Goal: Information Seeking & Learning: Learn about a topic

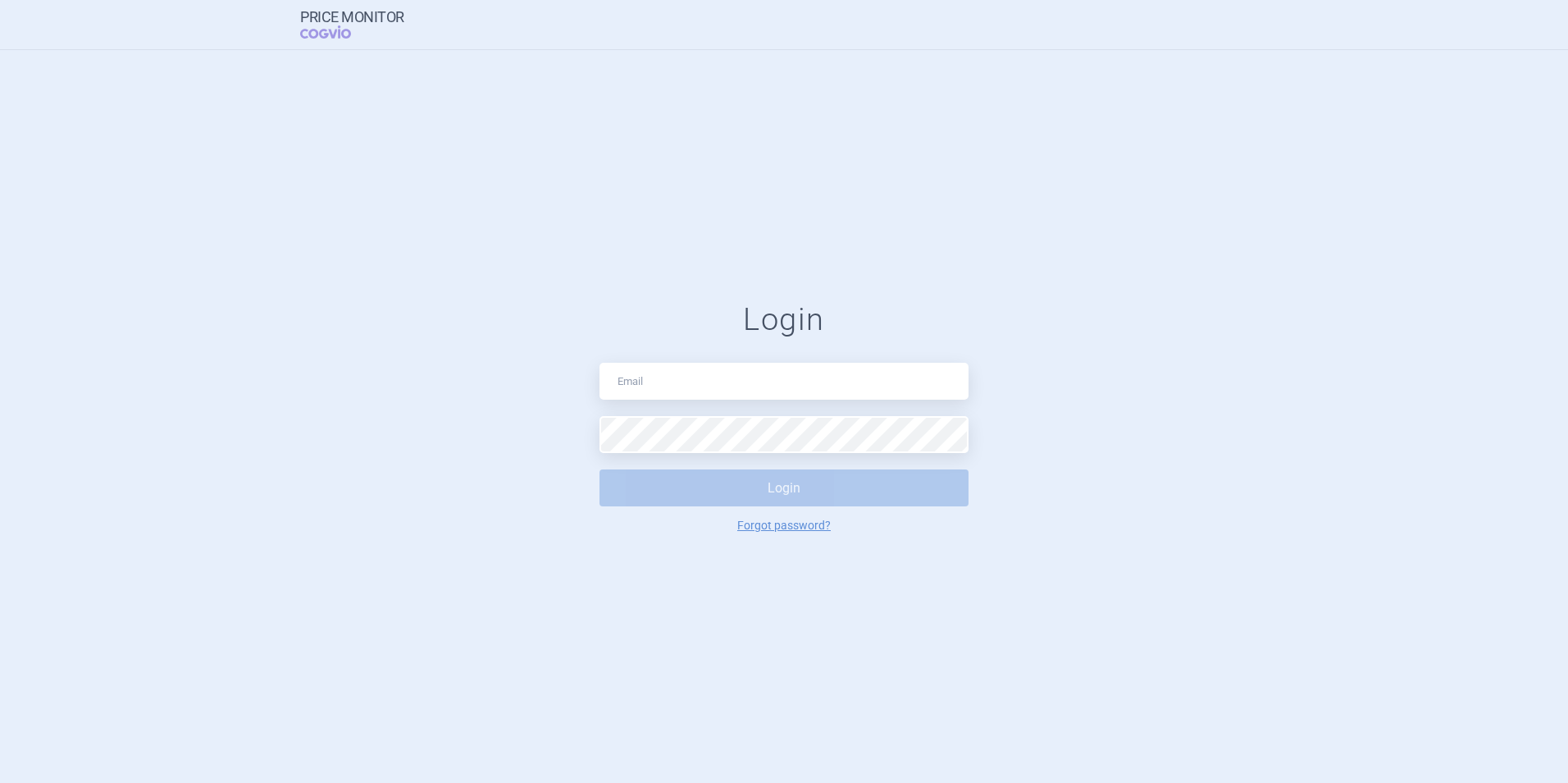
type input "[EMAIL_ADDRESS][DOMAIN_NAME]"
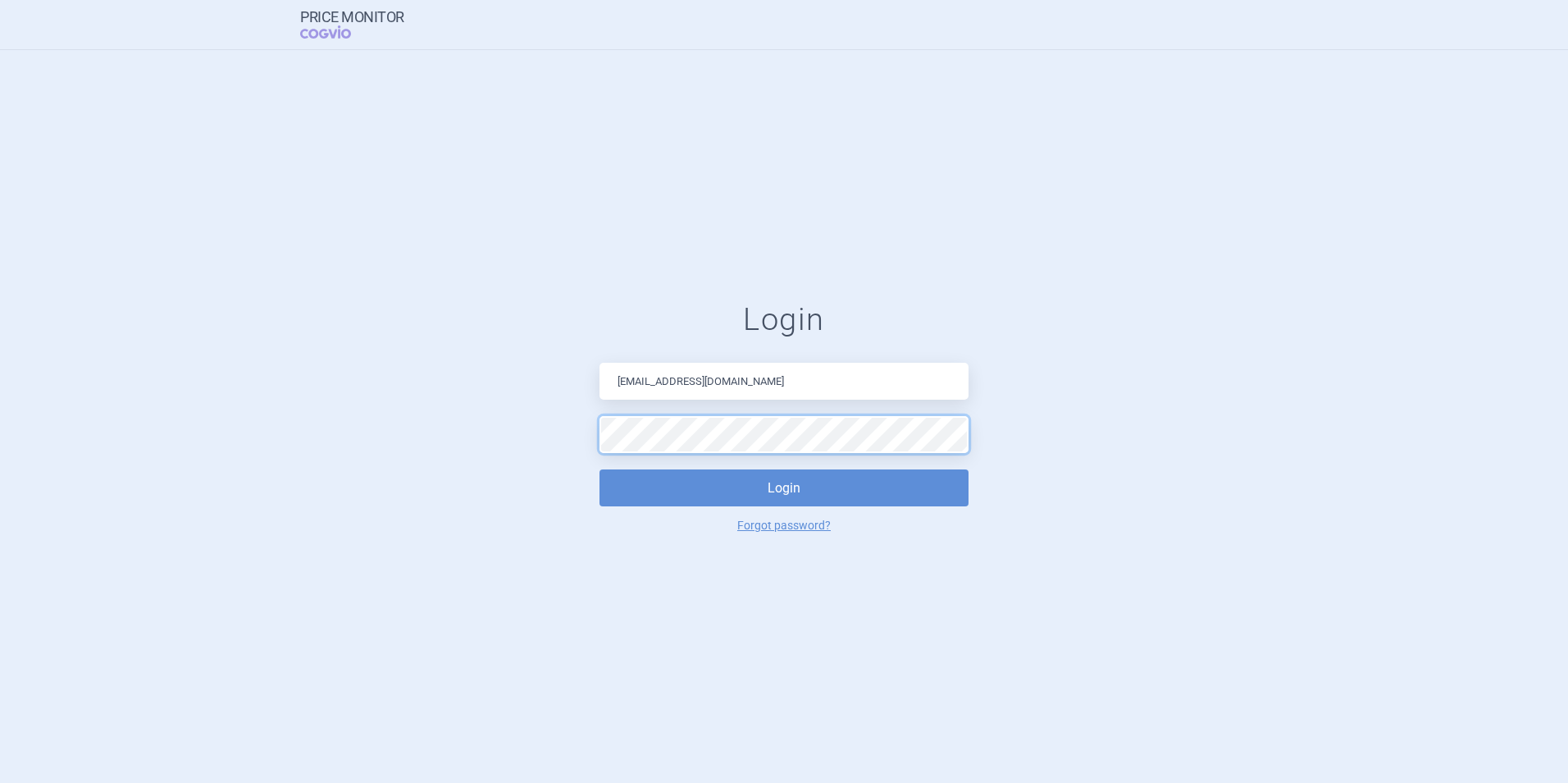
click at [600, 470] on button "Login" at bounding box center [784, 488] width 369 height 37
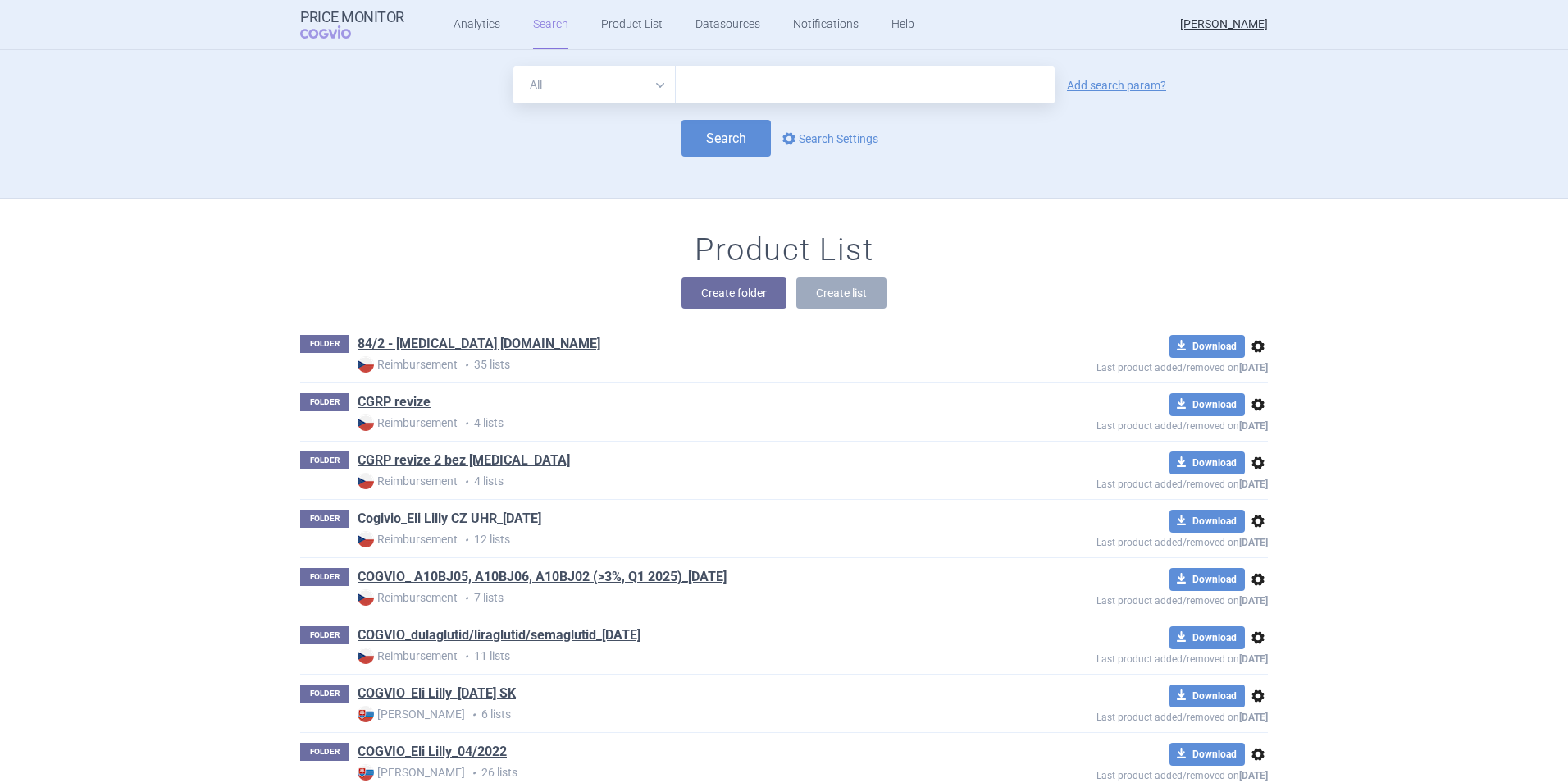
click at [731, 90] on input "text" at bounding box center [865, 85] width 379 height 37
type input "retsev"
click button "Search" at bounding box center [726, 139] width 89 height 37
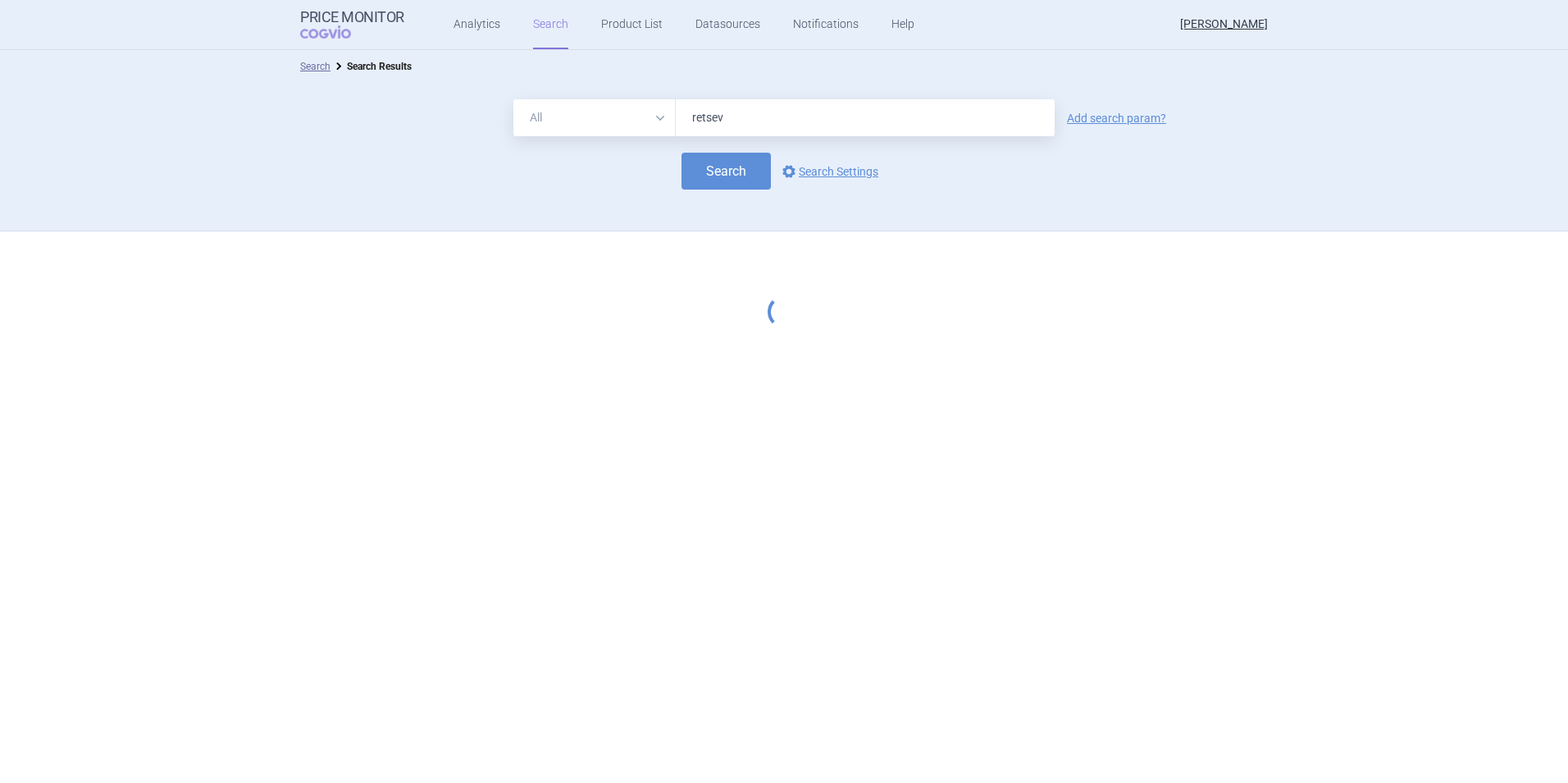
click at [732, 119] on input "retsev" at bounding box center [865, 118] width 379 height 37
type input "retsevmo"
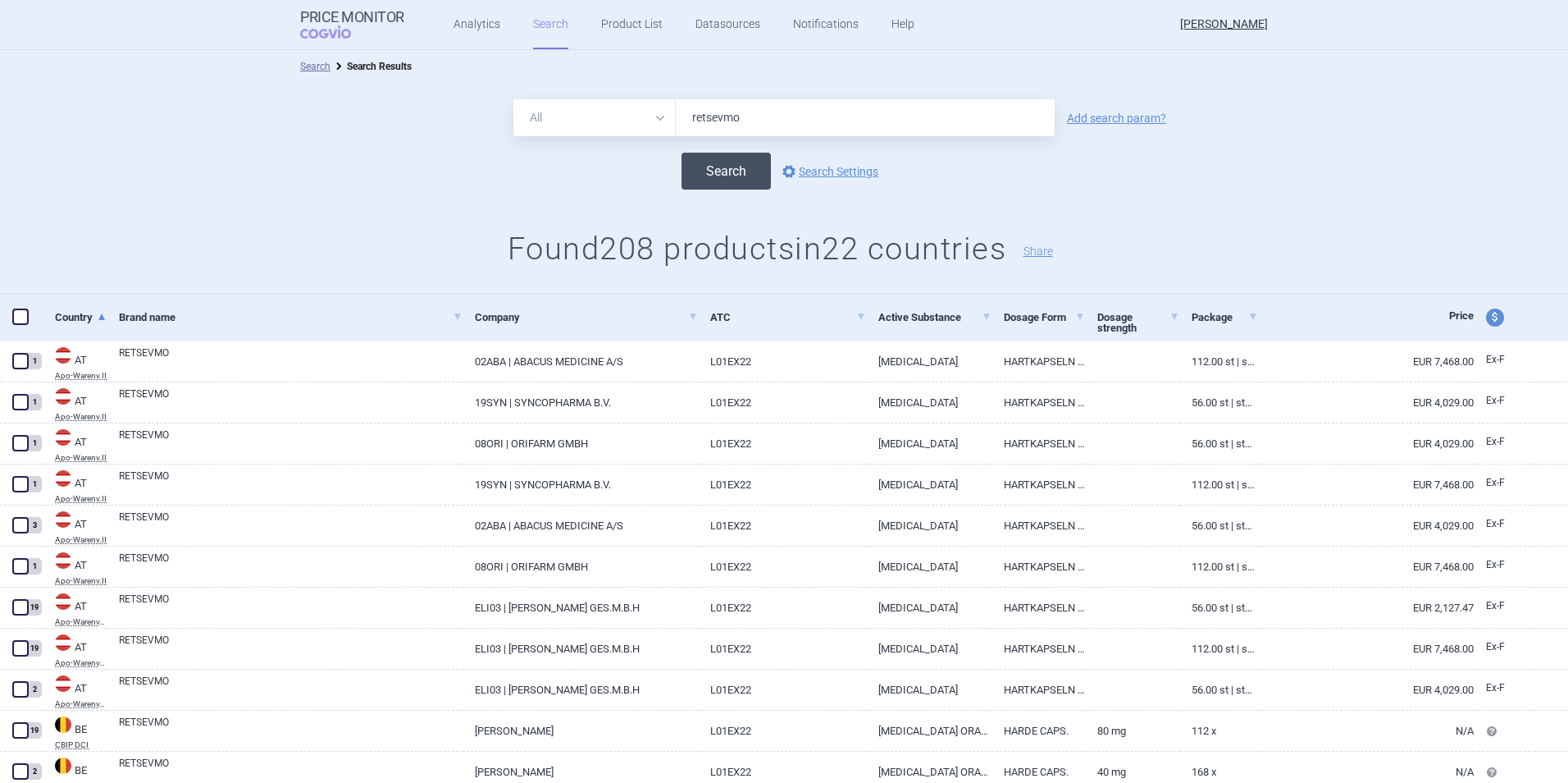
click at [722, 179] on button "Search" at bounding box center [726, 171] width 89 height 37
click at [18, 319] on span at bounding box center [21, 316] width 17 height 17
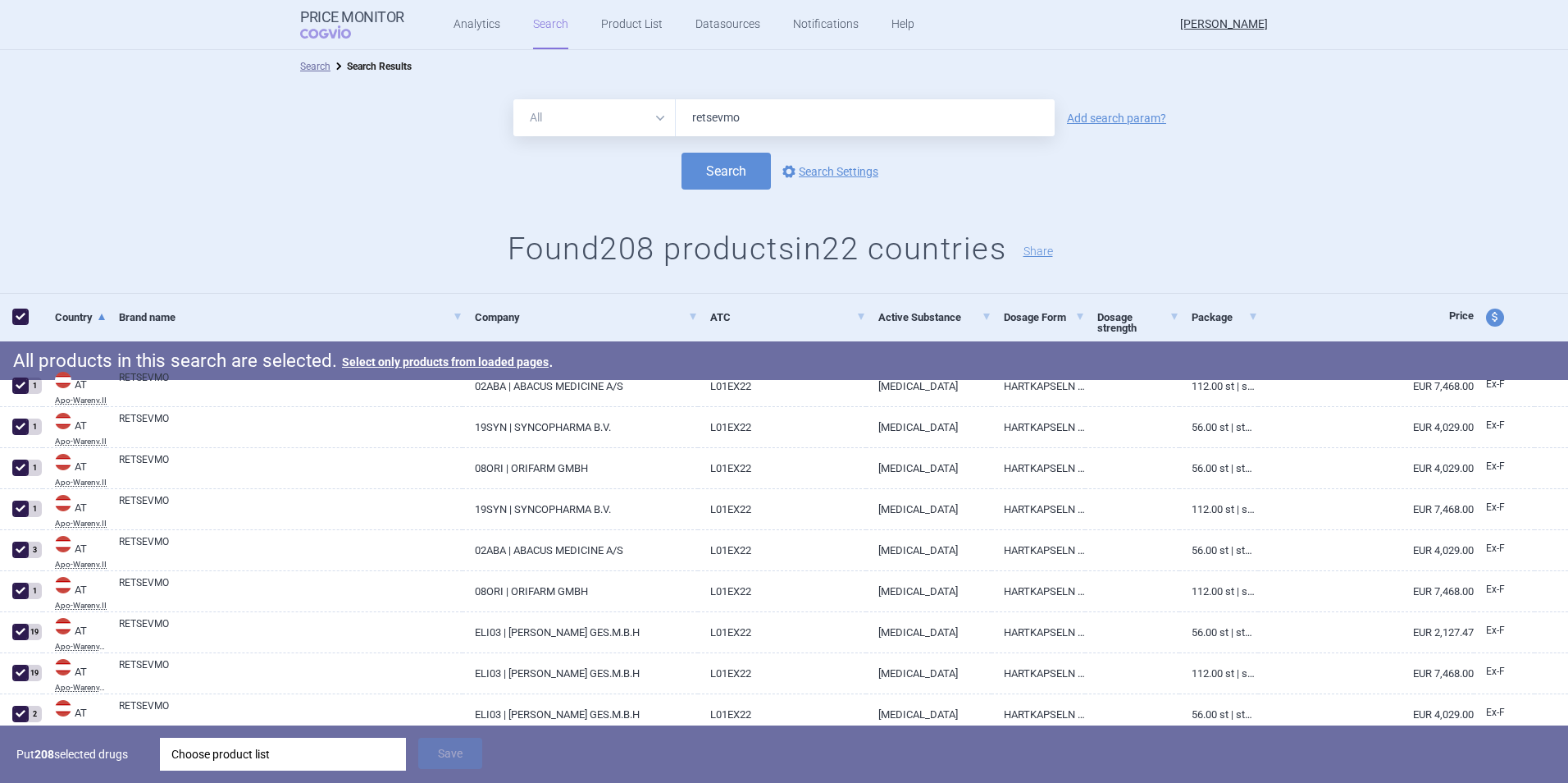
click at [266, 754] on div "Choose product list" at bounding box center [283, 754] width 223 height 32
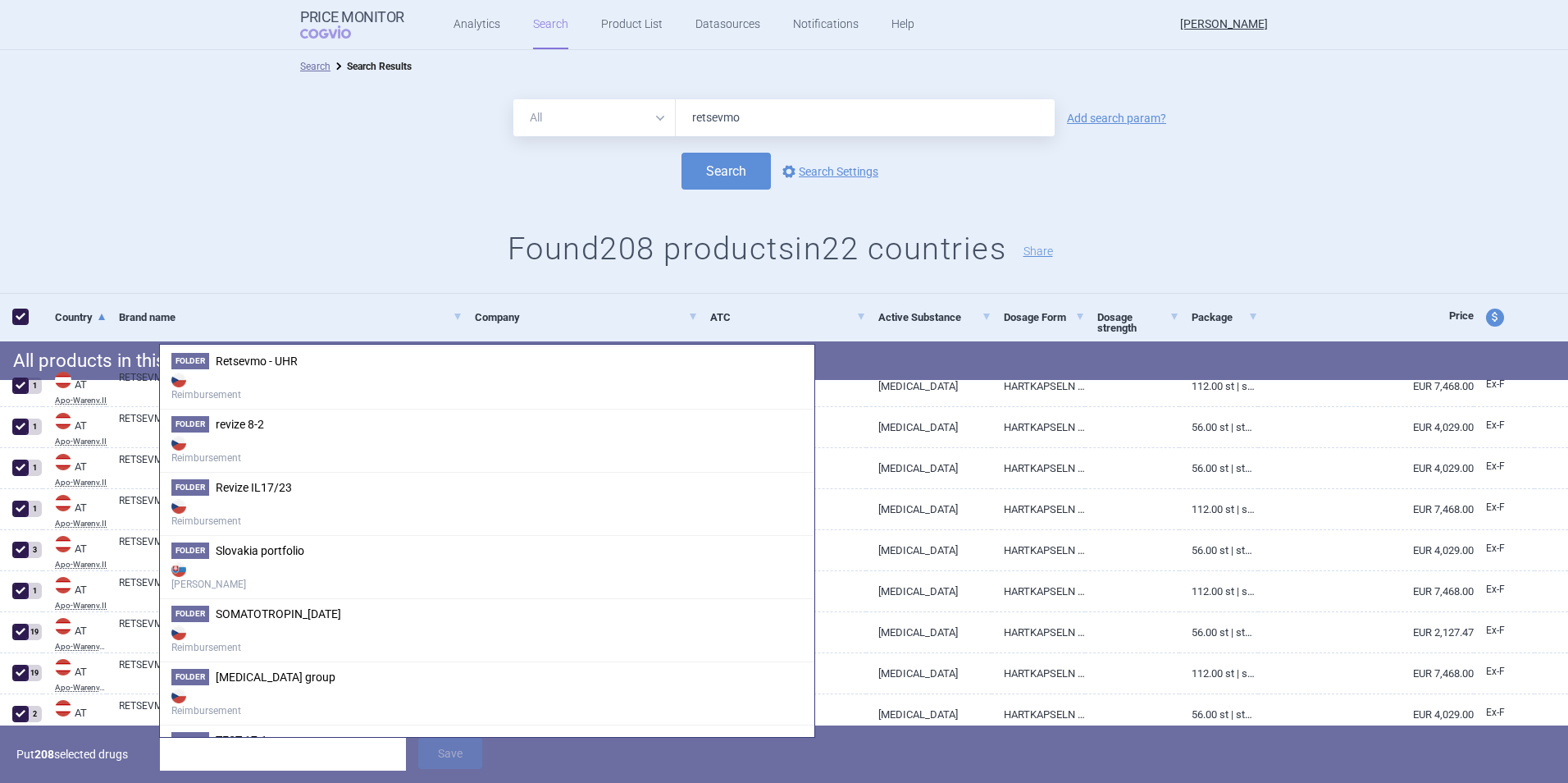
scroll to position [3940, 0]
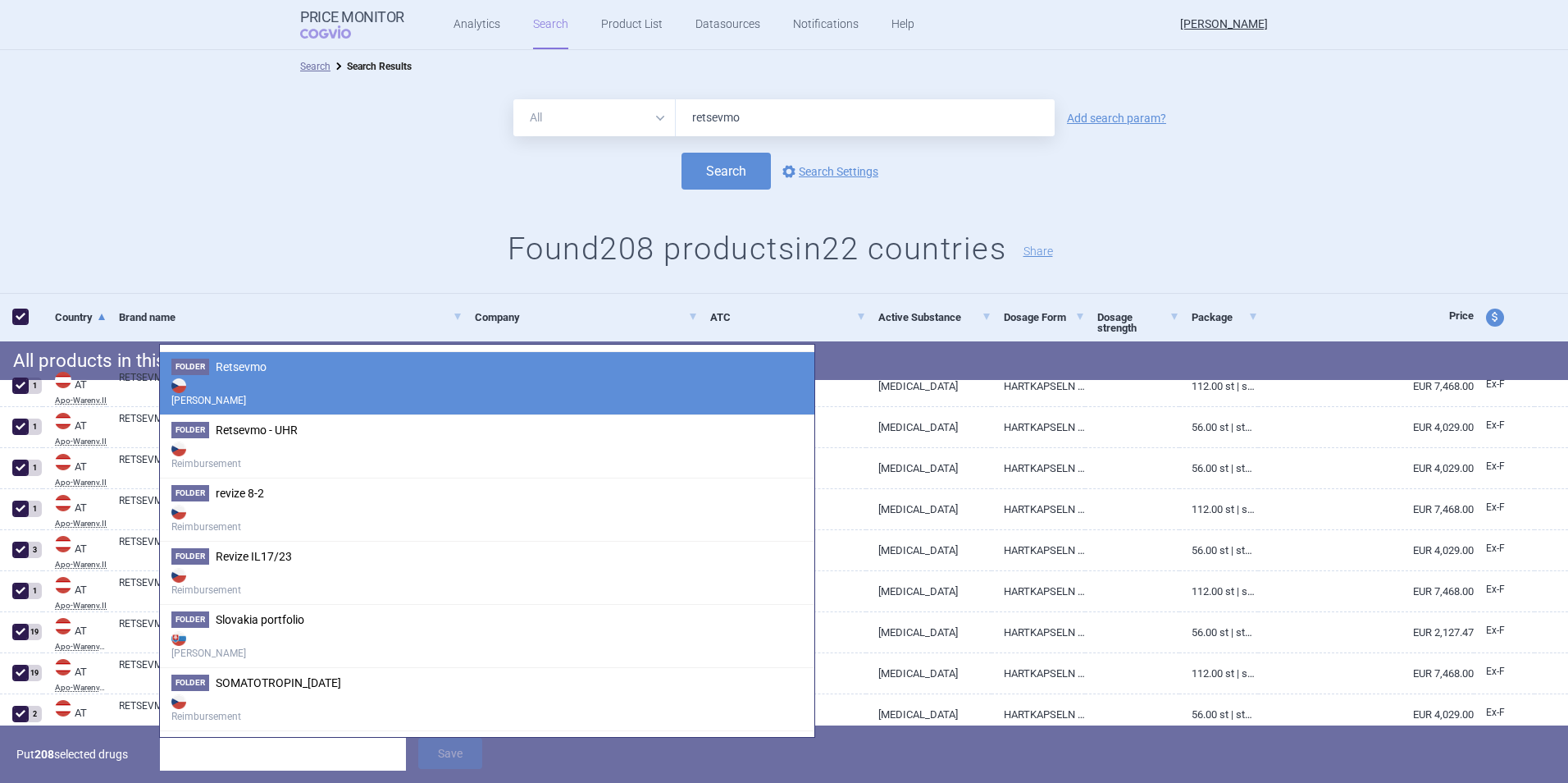
click at [277, 380] on strong "[PERSON_NAME]" at bounding box center [487, 391] width 631 height 32
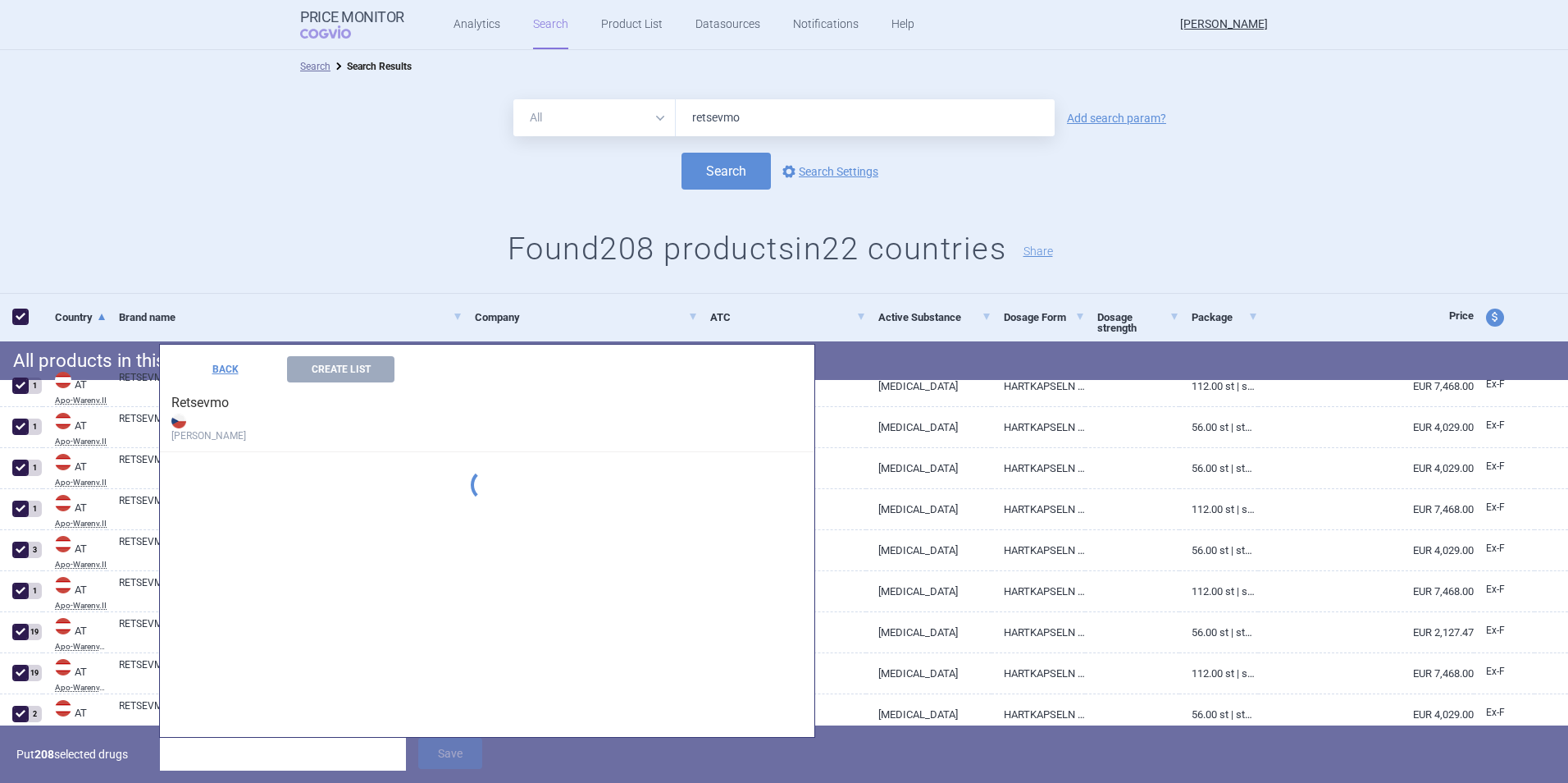
scroll to position [3286, 0]
click at [230, 370] on button "BACK" at bounding box center [225, 369] width 107 height 27
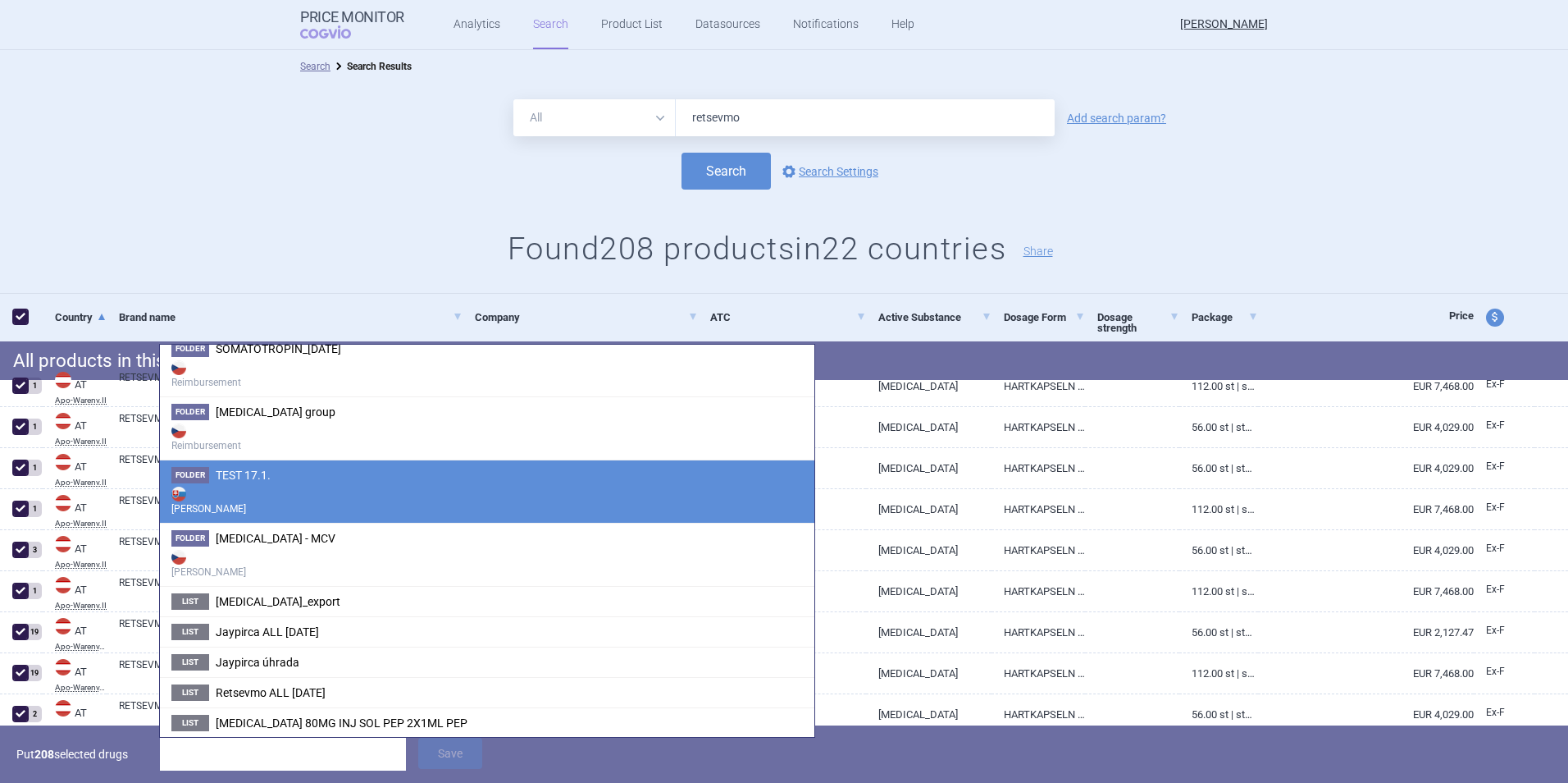
scroll to position [4275, 0]
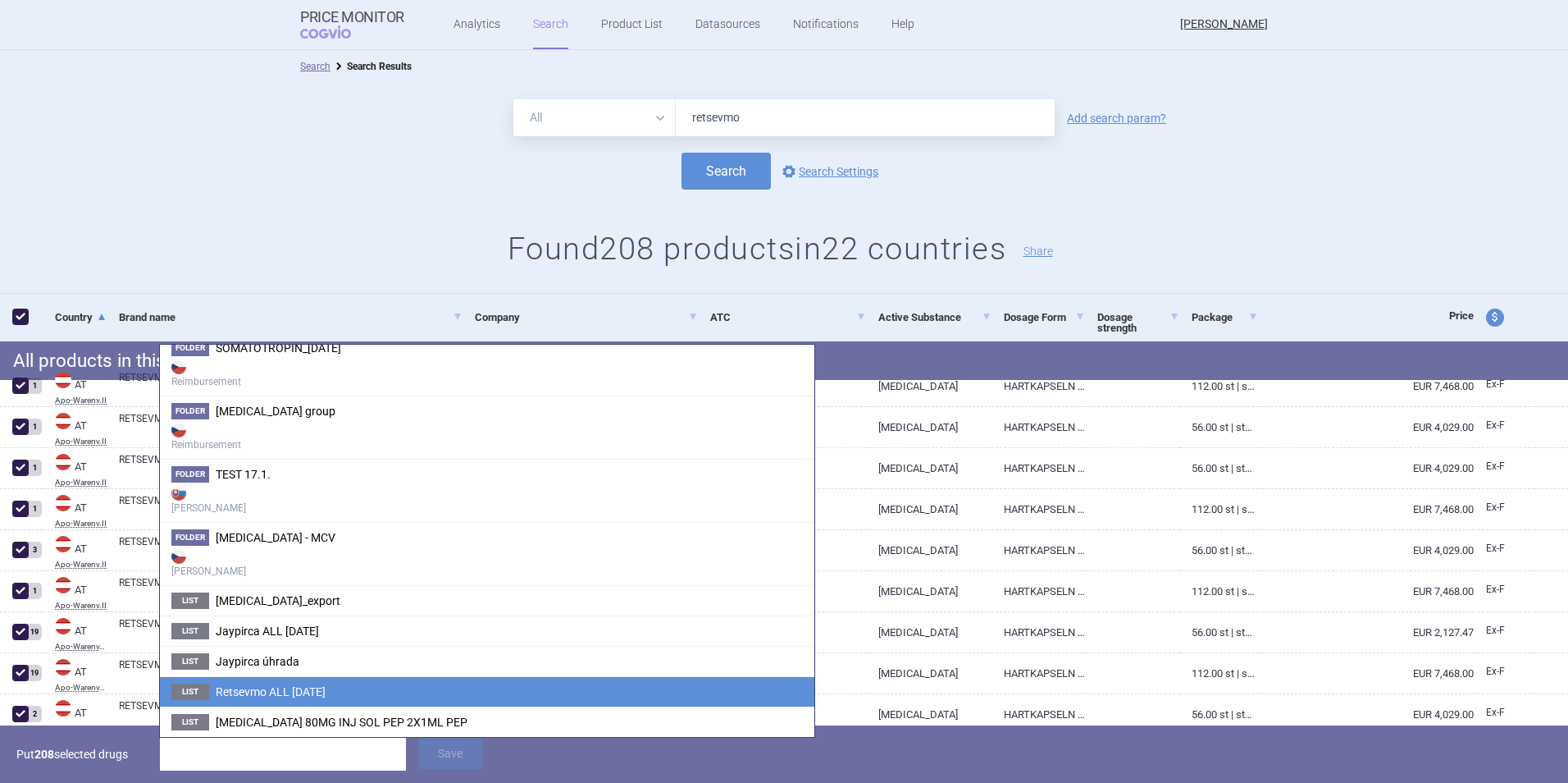
click at [301, 692] on span "Retsevmo ALL [DATE]" at bounding box center [271, 692] width 110 height 13
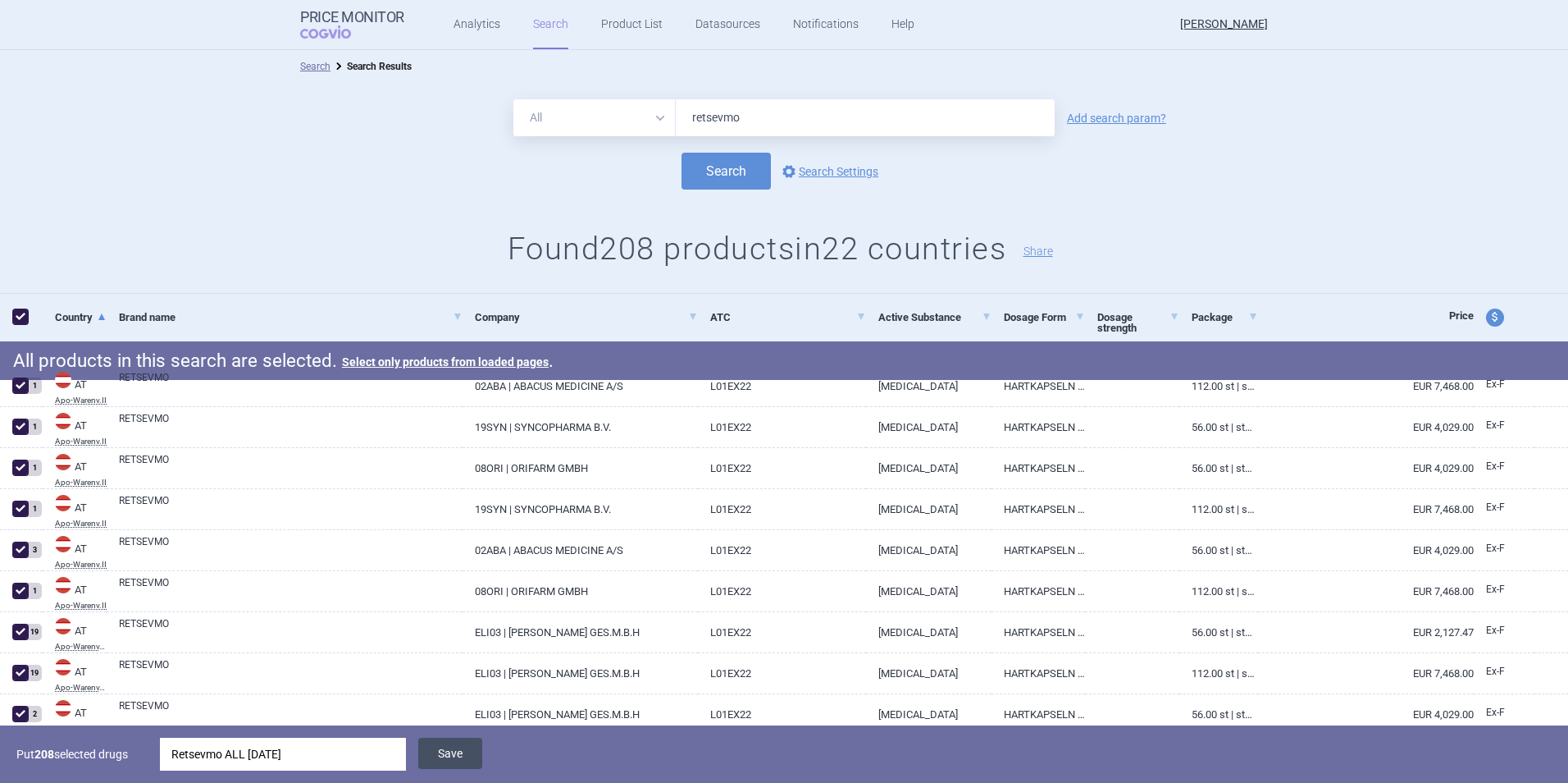
click at [449, 751] on button "Save" at bounding box center [450, 754] width 64 height 31
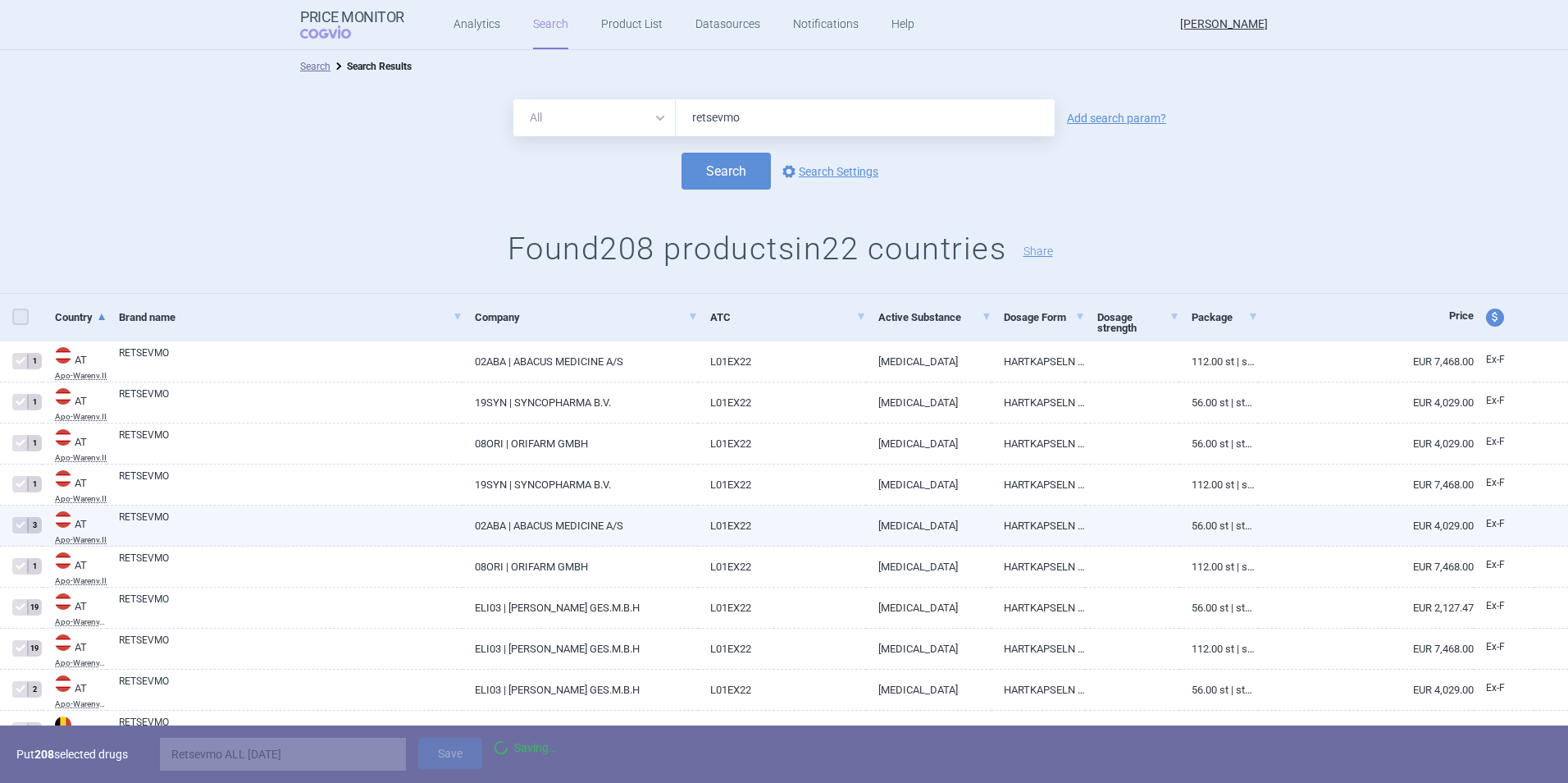
checkbox input "false"
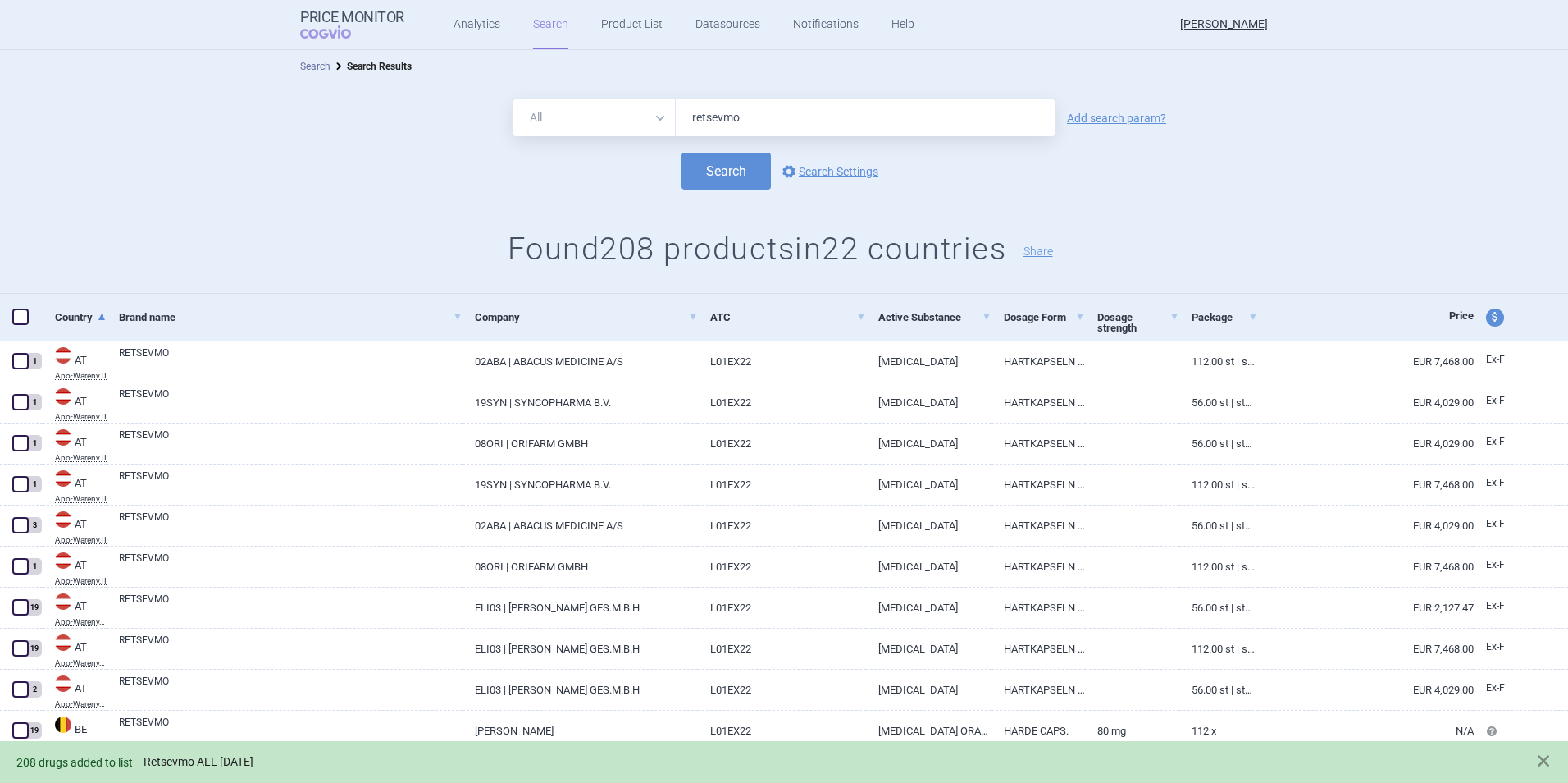
click at [237, 763] on link "Retsevmo ALL [DATE]" at bounding box center [198, 762] width 110 height 14
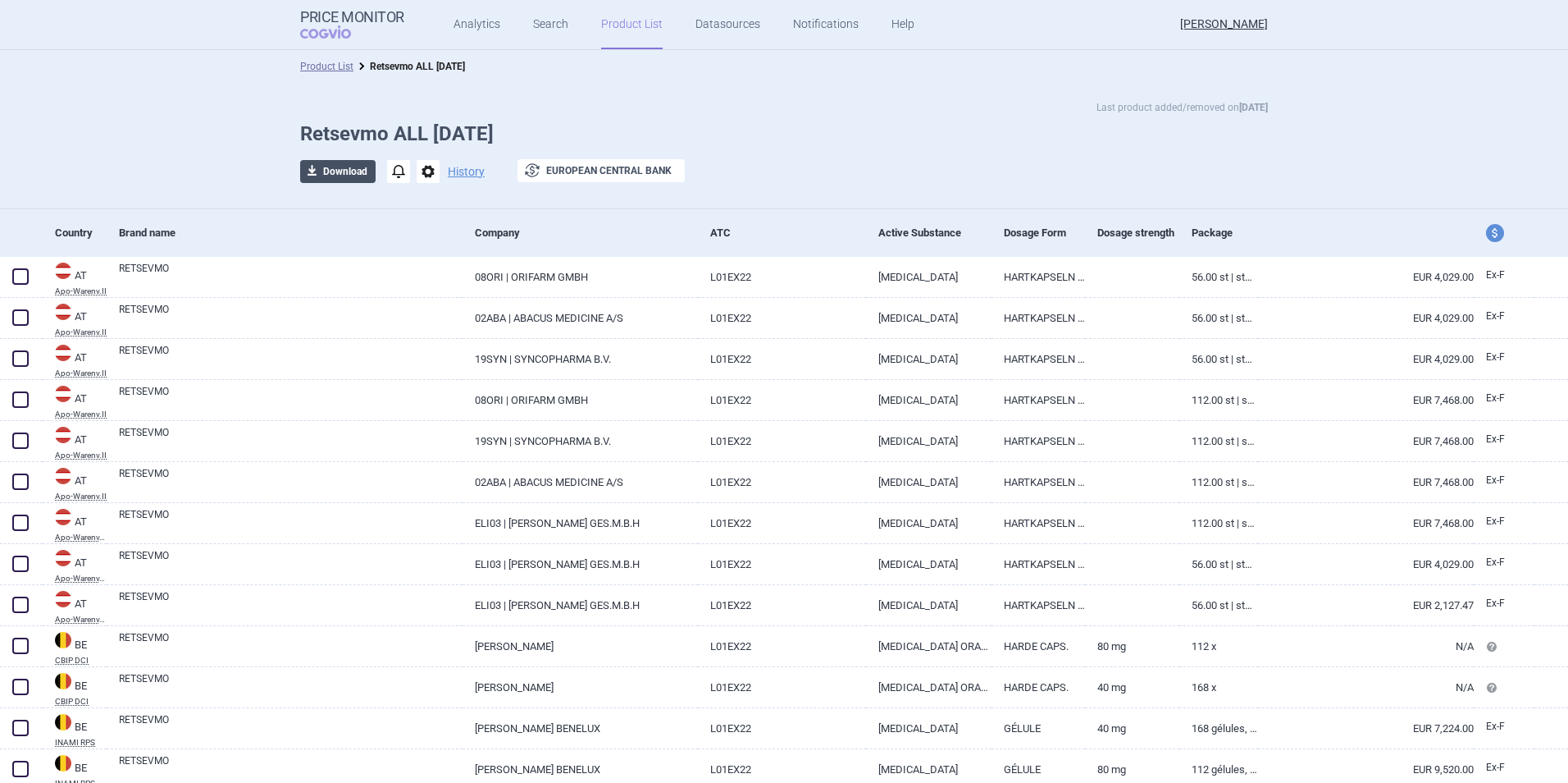
click at [339, 176] on button "download Download" at bounding box center [338, 171] width 76 height 23
select select "EUR"
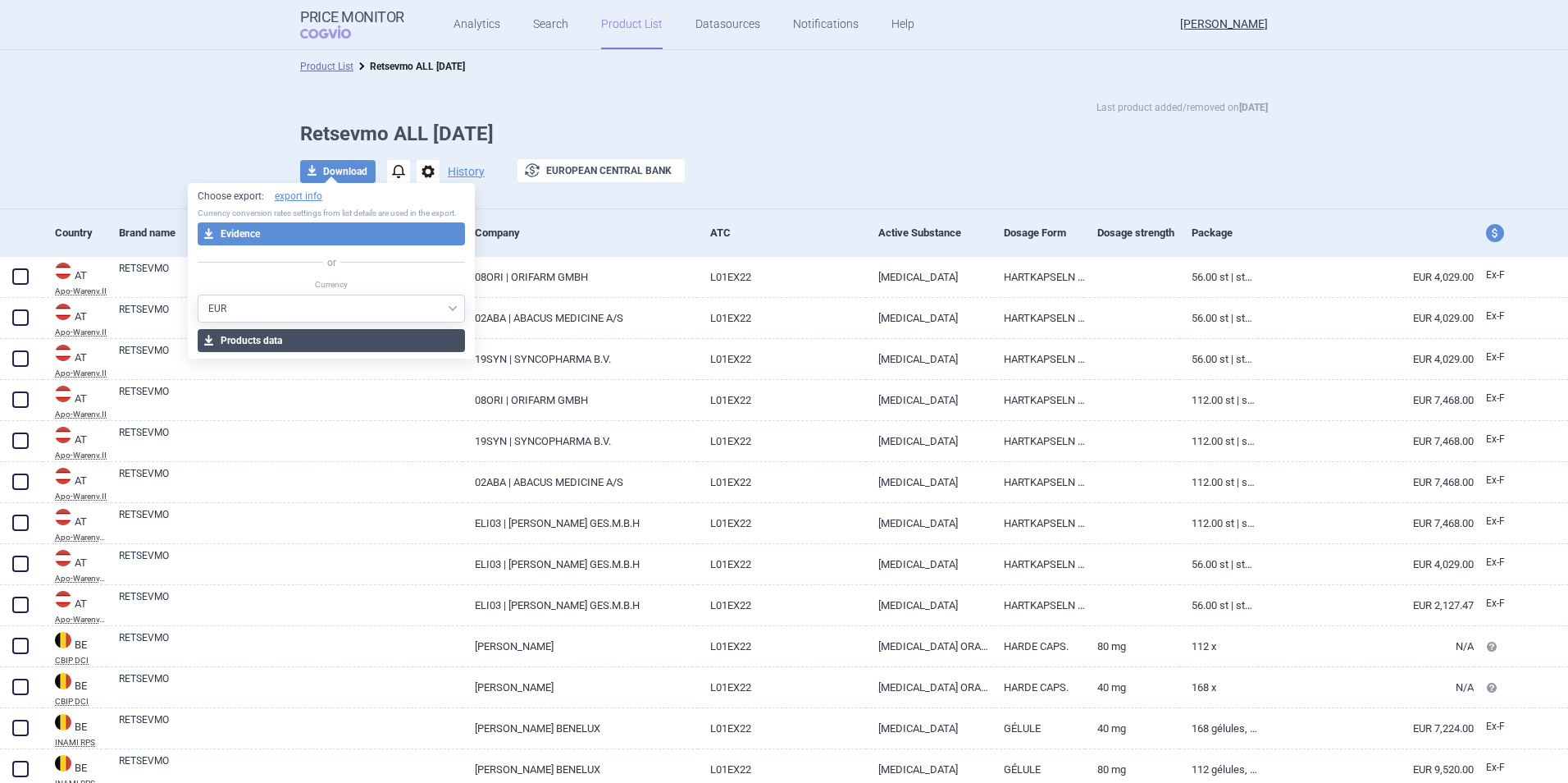
click at [306, 341] on button "download Products data" at bounding box center [331, 340] width 268 height 23
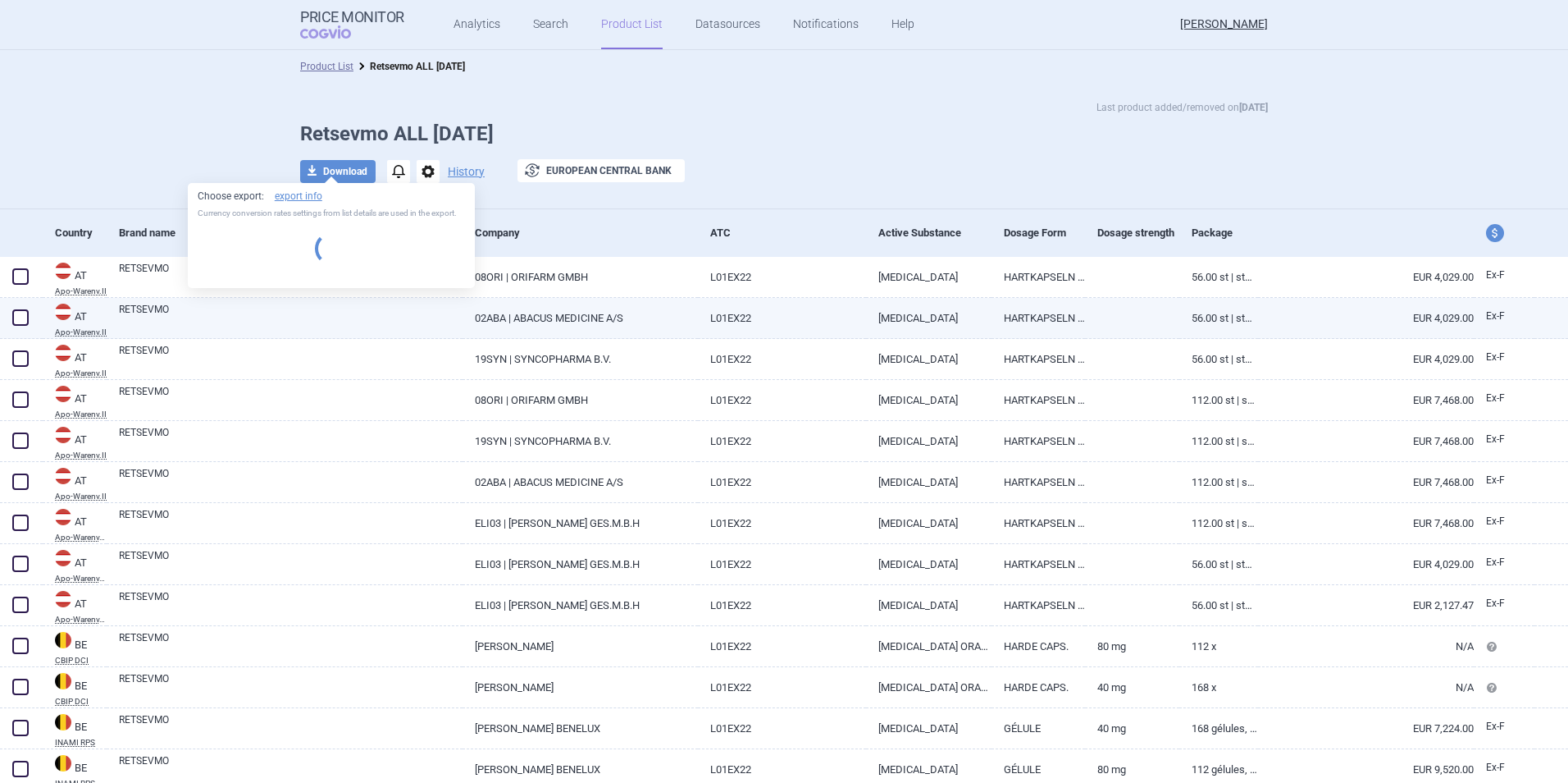
select select "EUR"
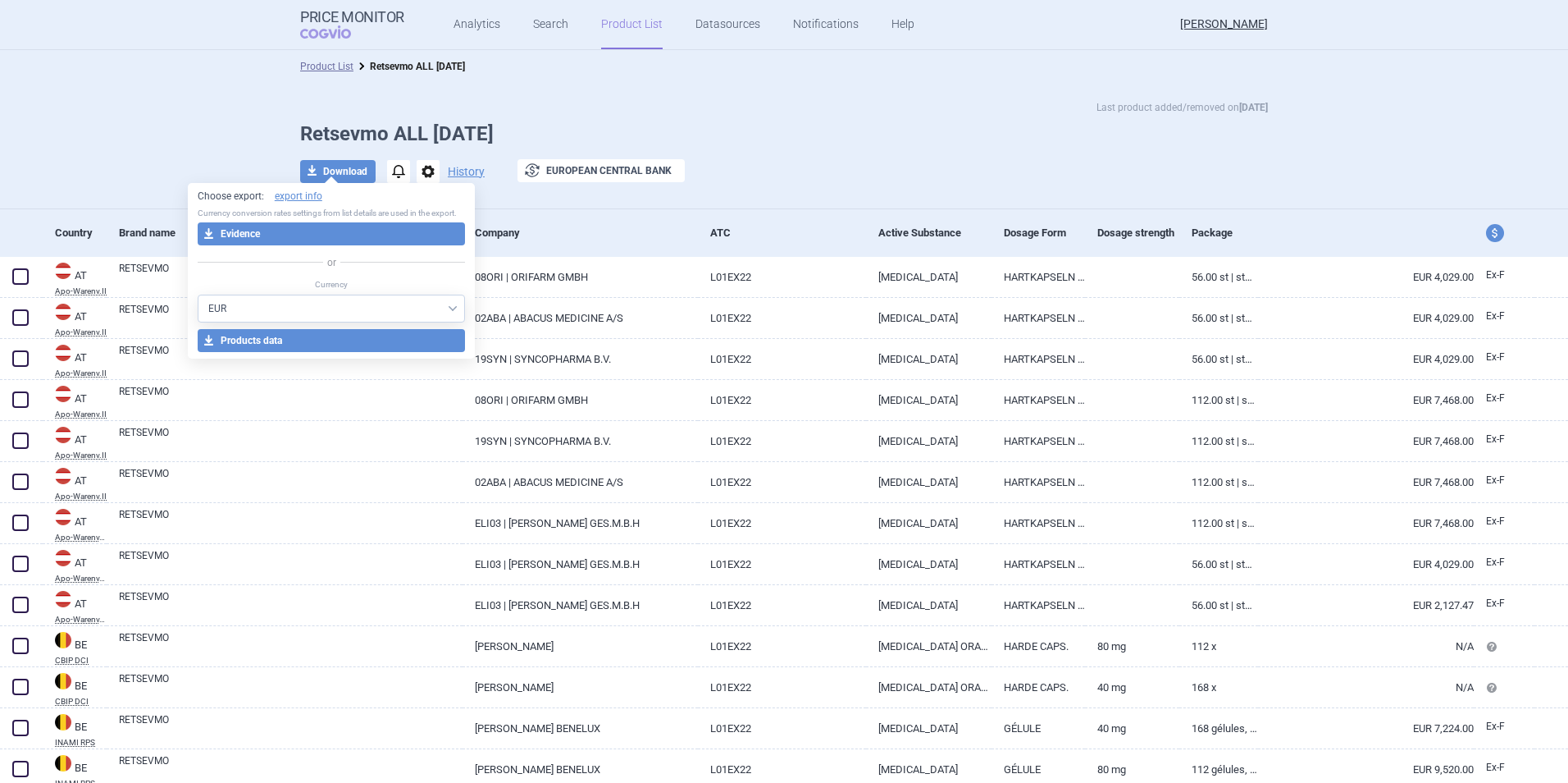
click at [645, 34] on link "Product List" at bounding box center [631, 25] width 62 height 49
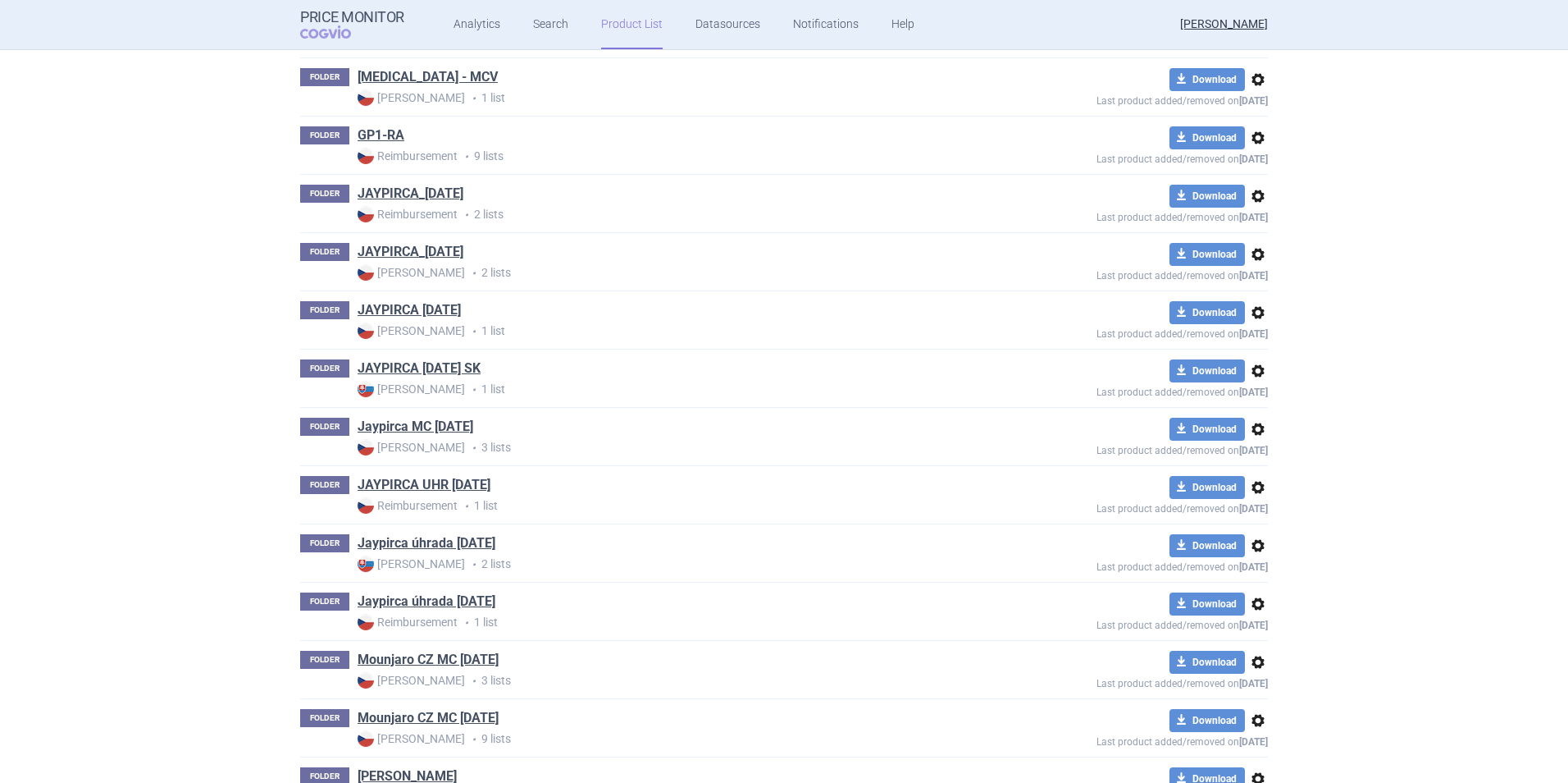
scroll to position [2338, 0]
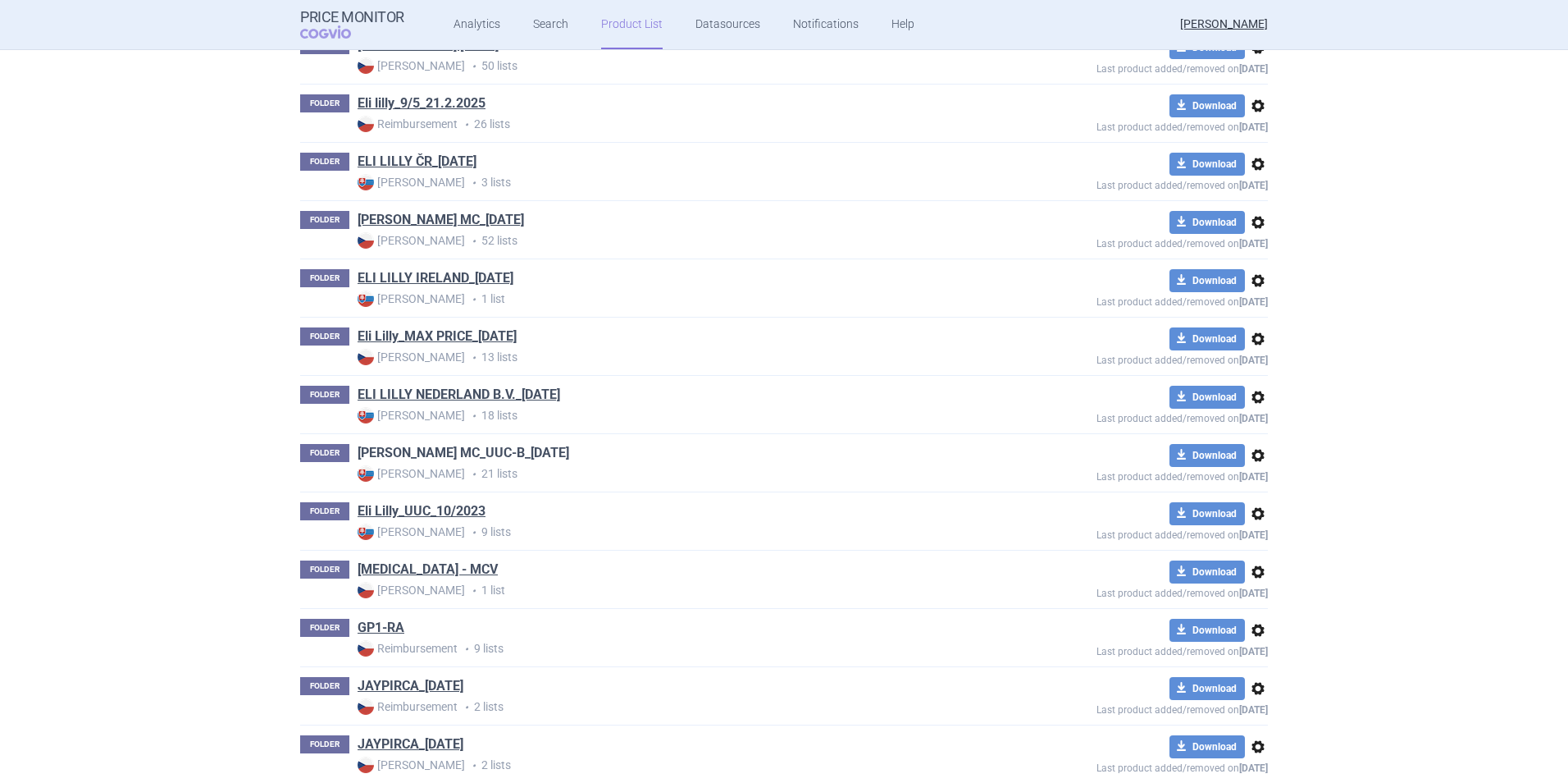
click at [463, 452] on link "[PERSON_NAME] MC_UUC-B_[DATE]" at bounding box center [463, 453] width 212 height 18
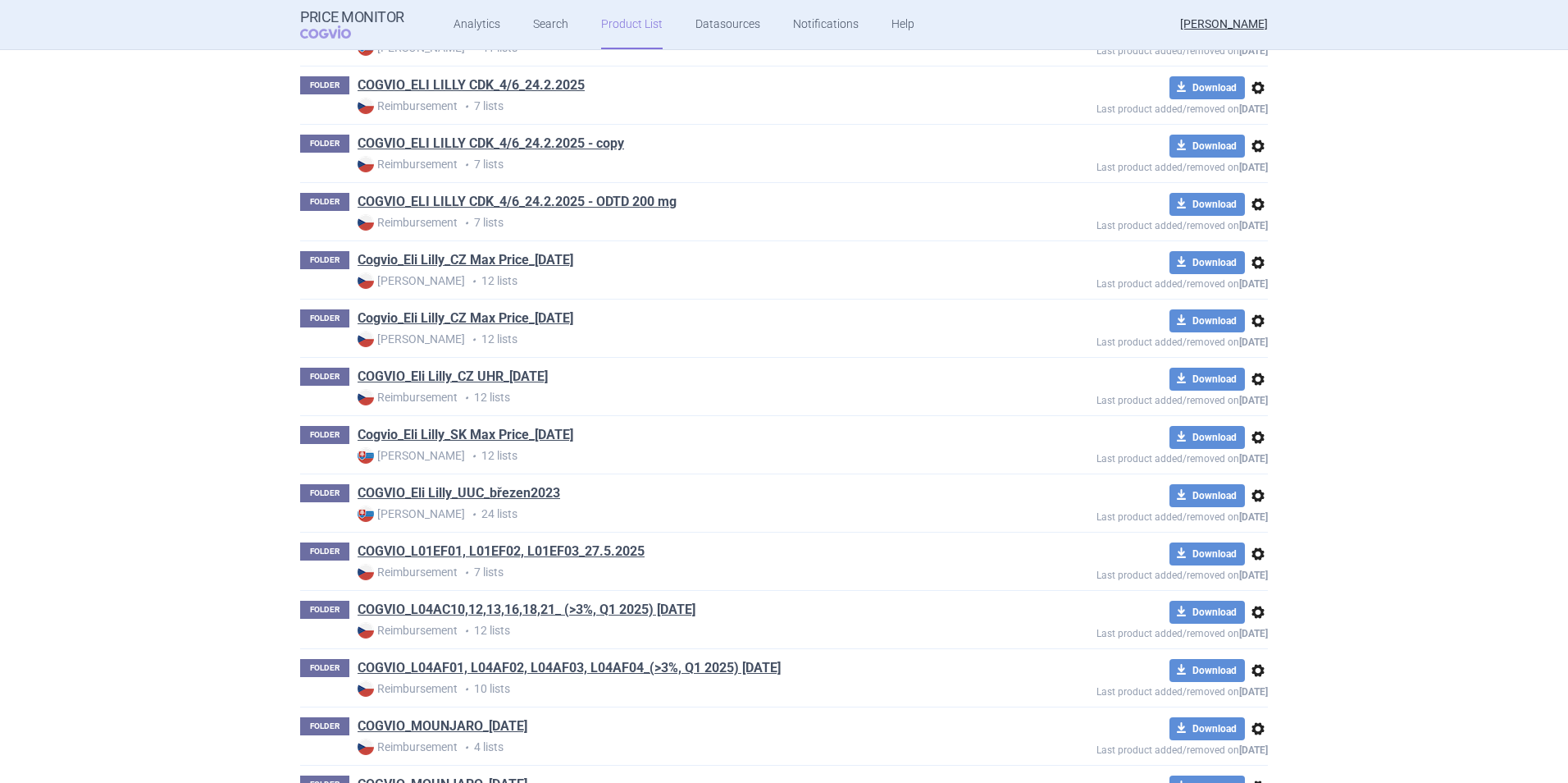
scroll to position [1215, 0]
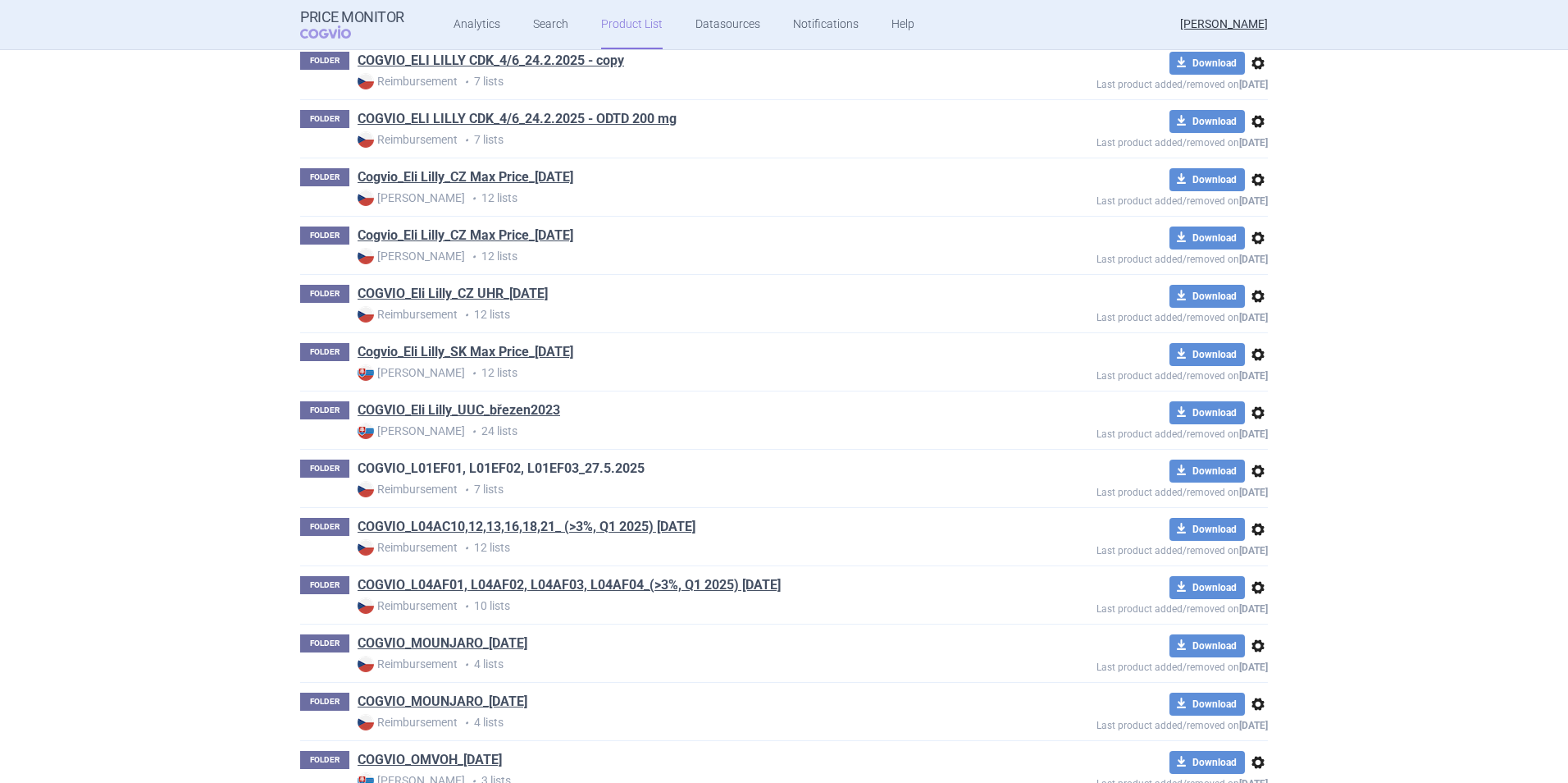
click at [619, 472] on link "COGVIO_L01EF01, L01EF02, L01EF03_27.5.2025" at bounding box center [501, 469] width 287 height 18
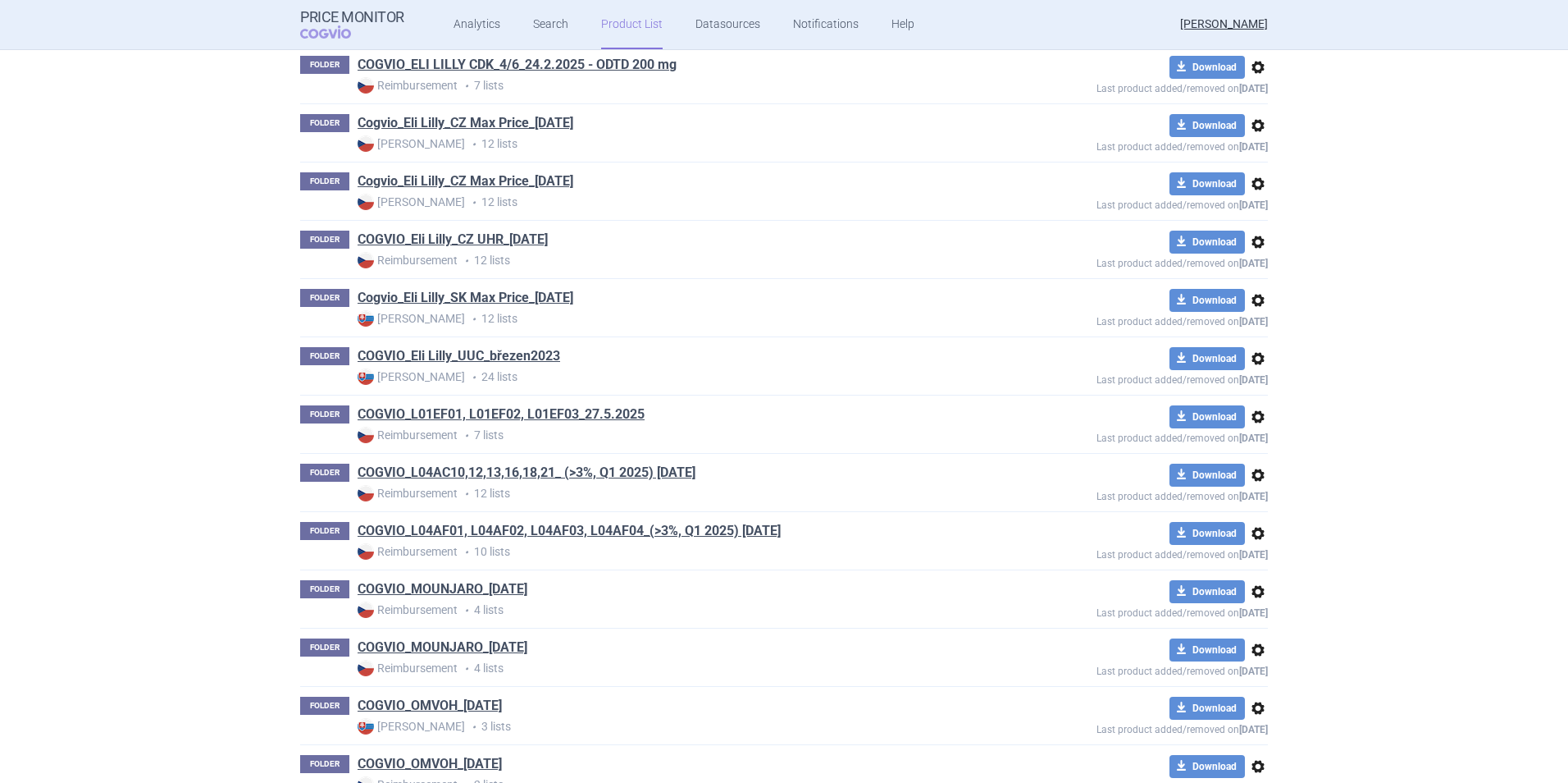
scroll to position [1298, 0]
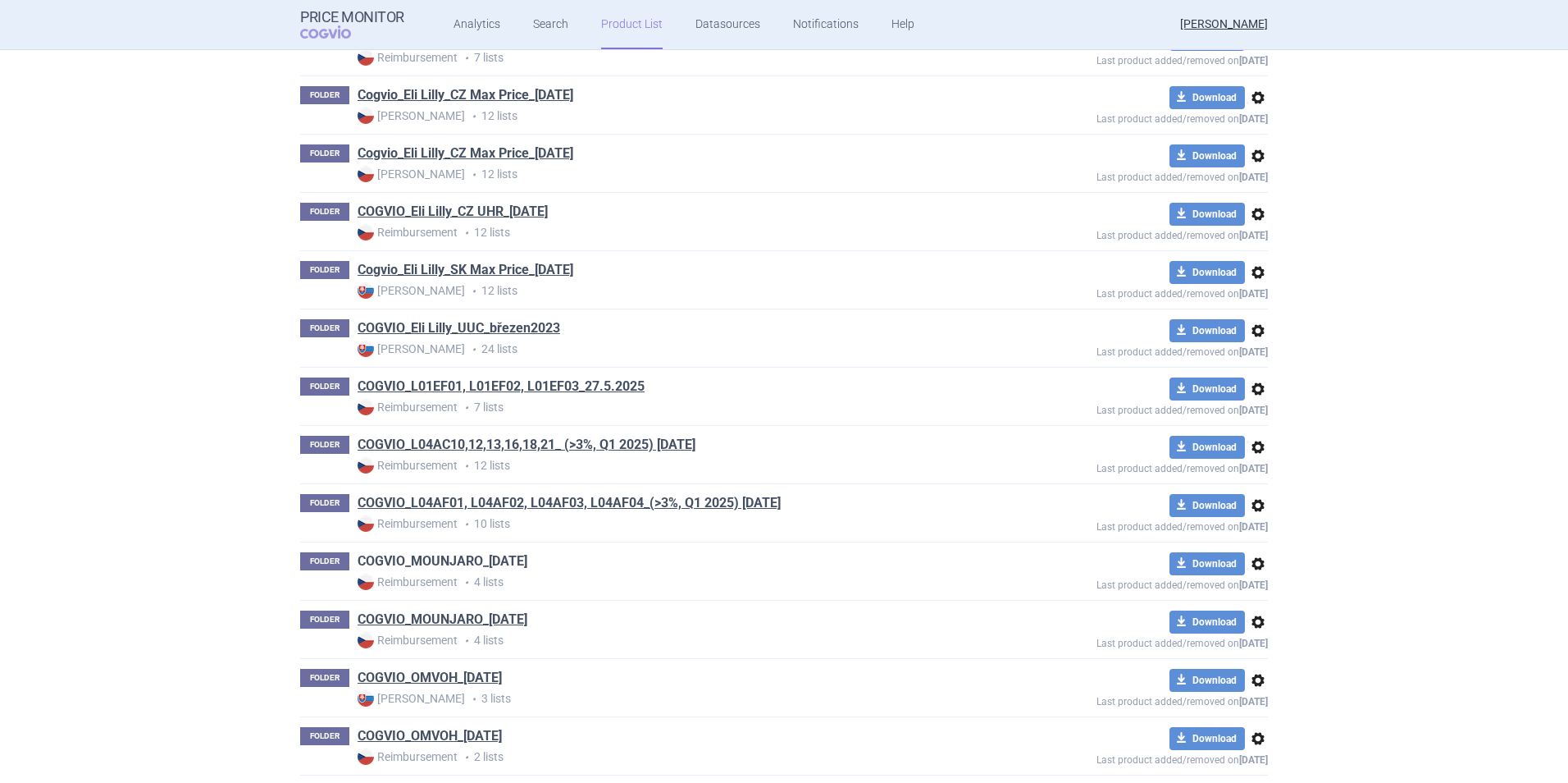
click at [498, 563] on link "COGVIO_MOUNJARO_[DATE]" at bounding box center [442, 561] width 170 height 18
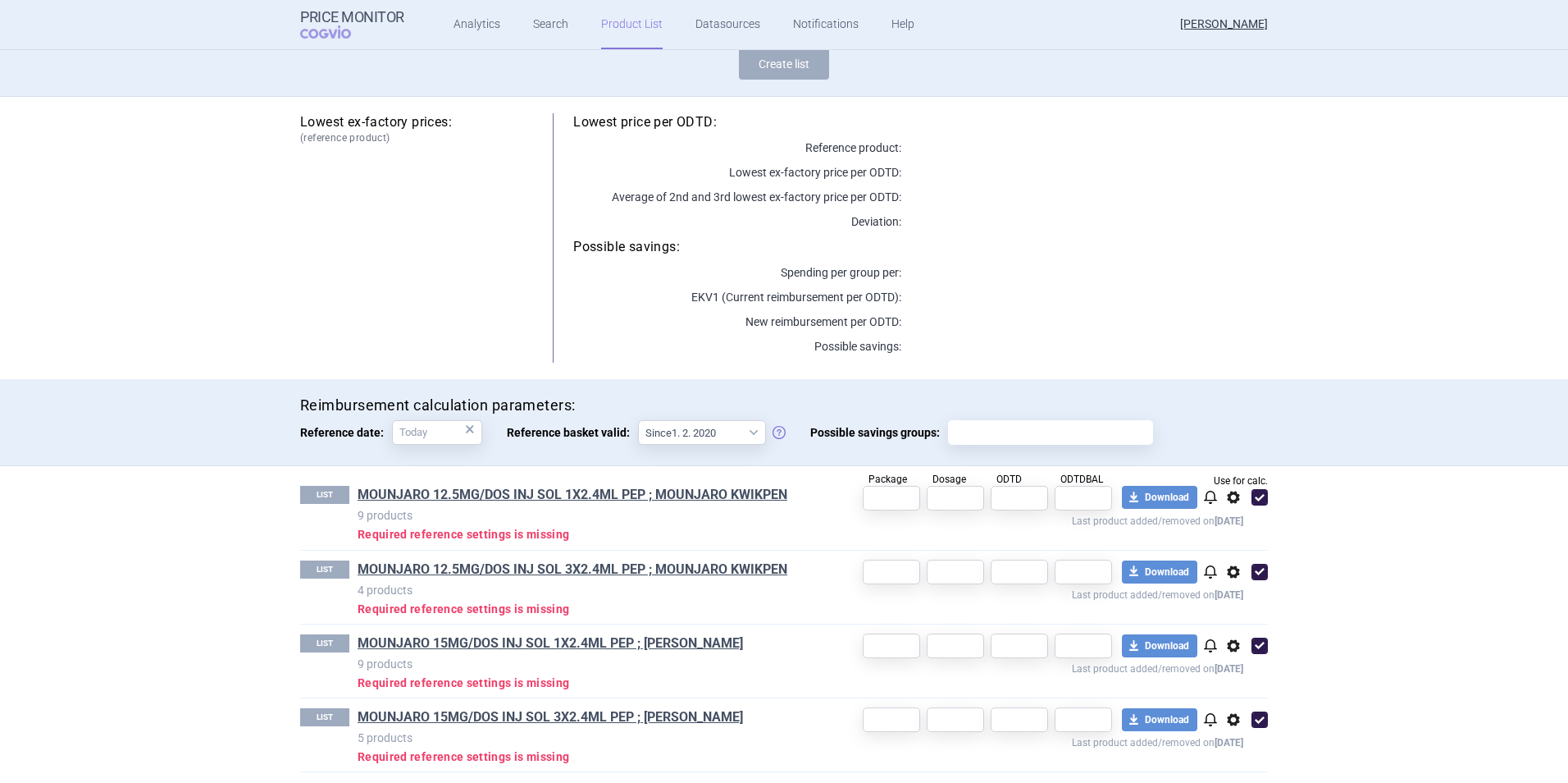
scroll to position [148, 0]
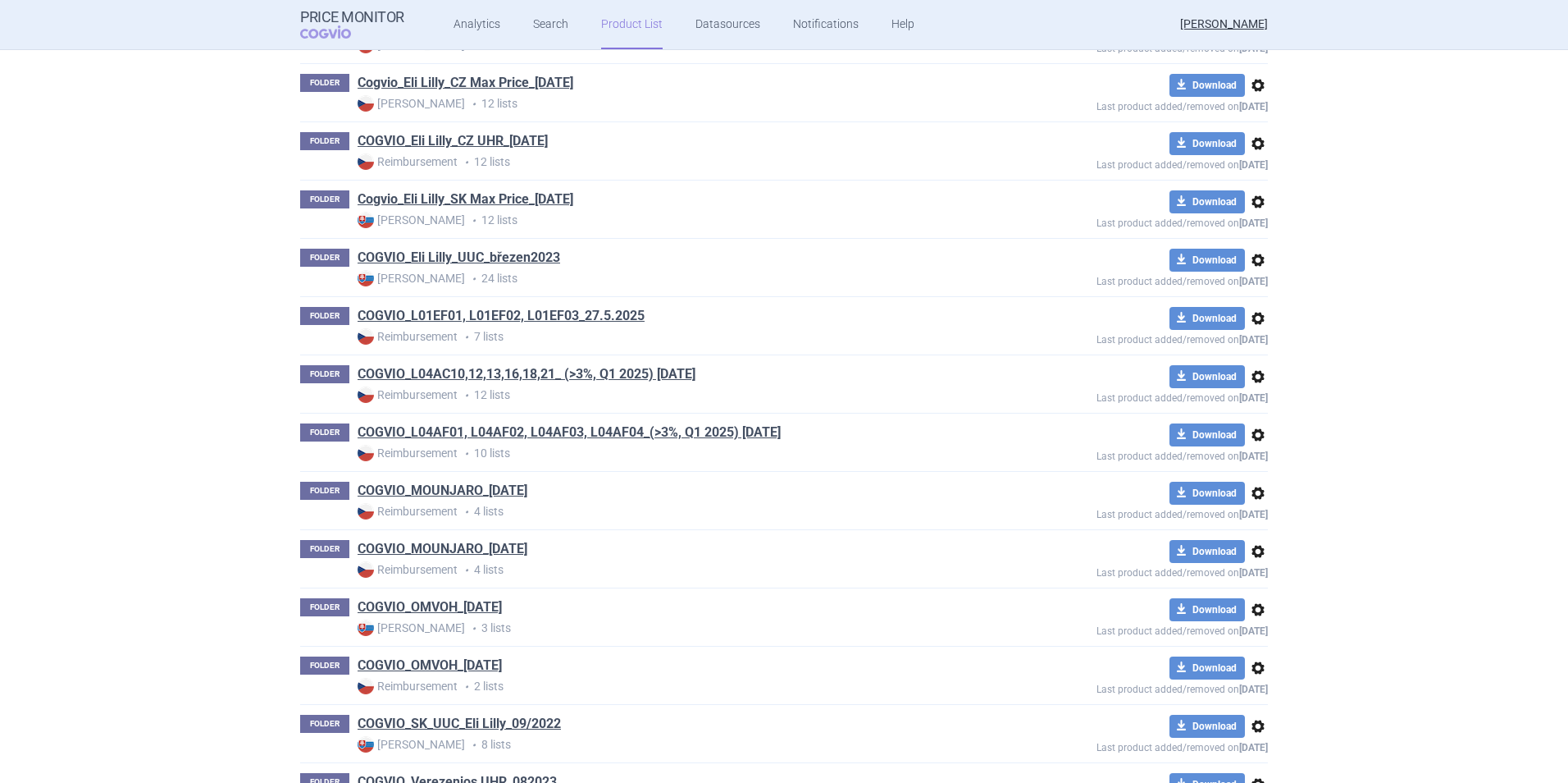
scroll to position [1379, 0]
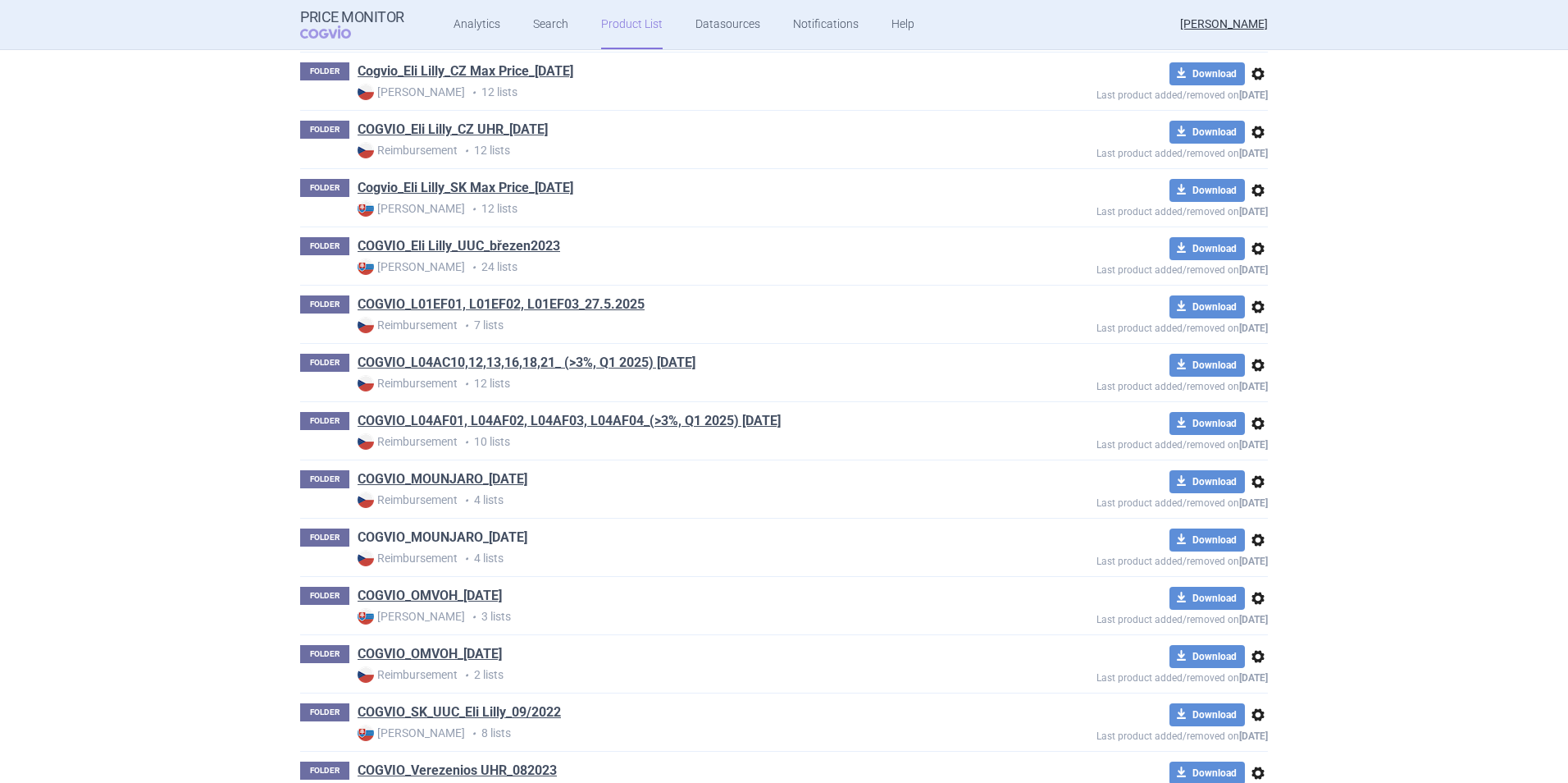
click at [501, 534] on link "COGVIO_MOUNJARO_[DATE]" at bounding box center [442, 537] width 170 height 18
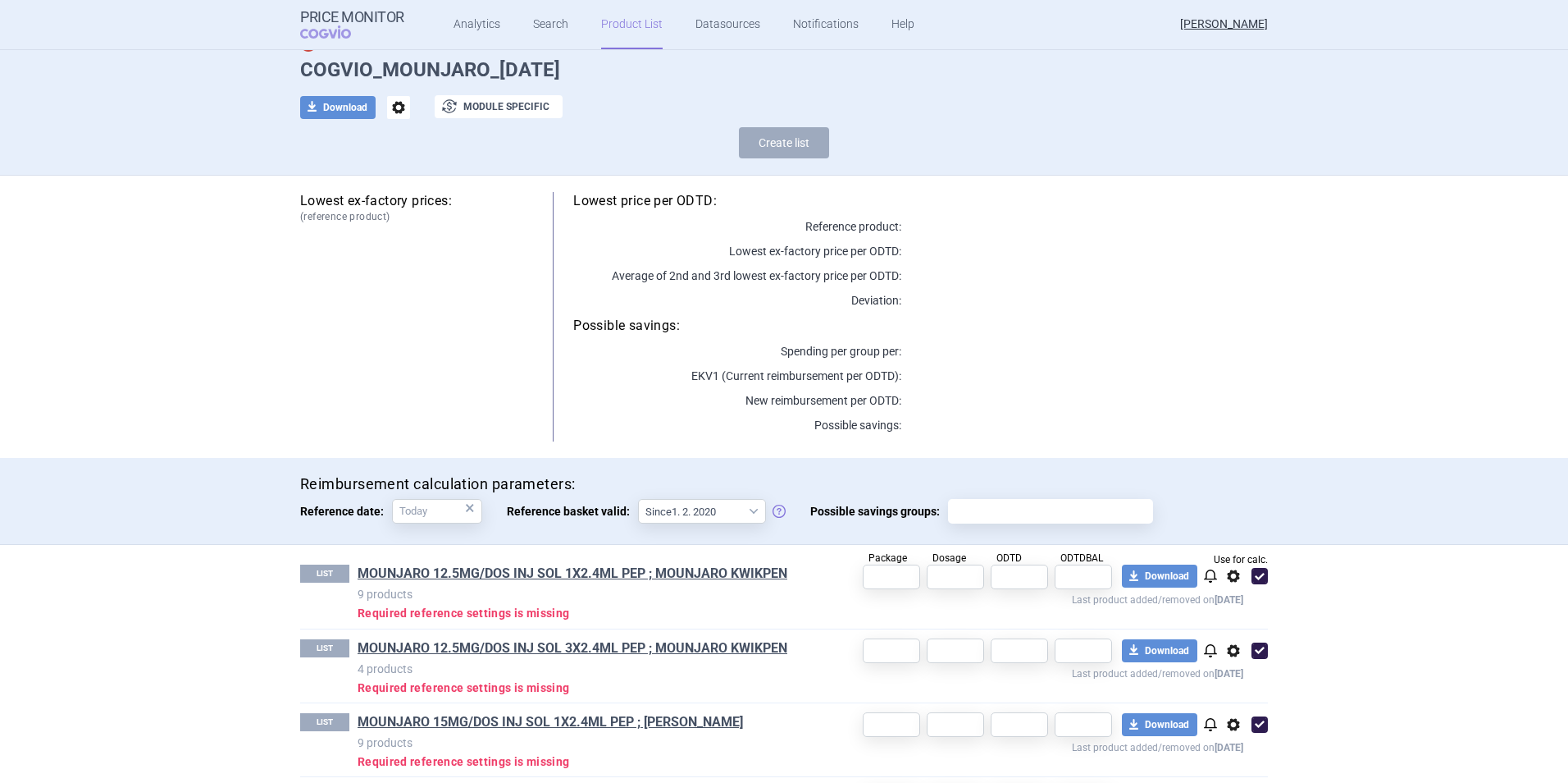
scroll to position [148, 0]
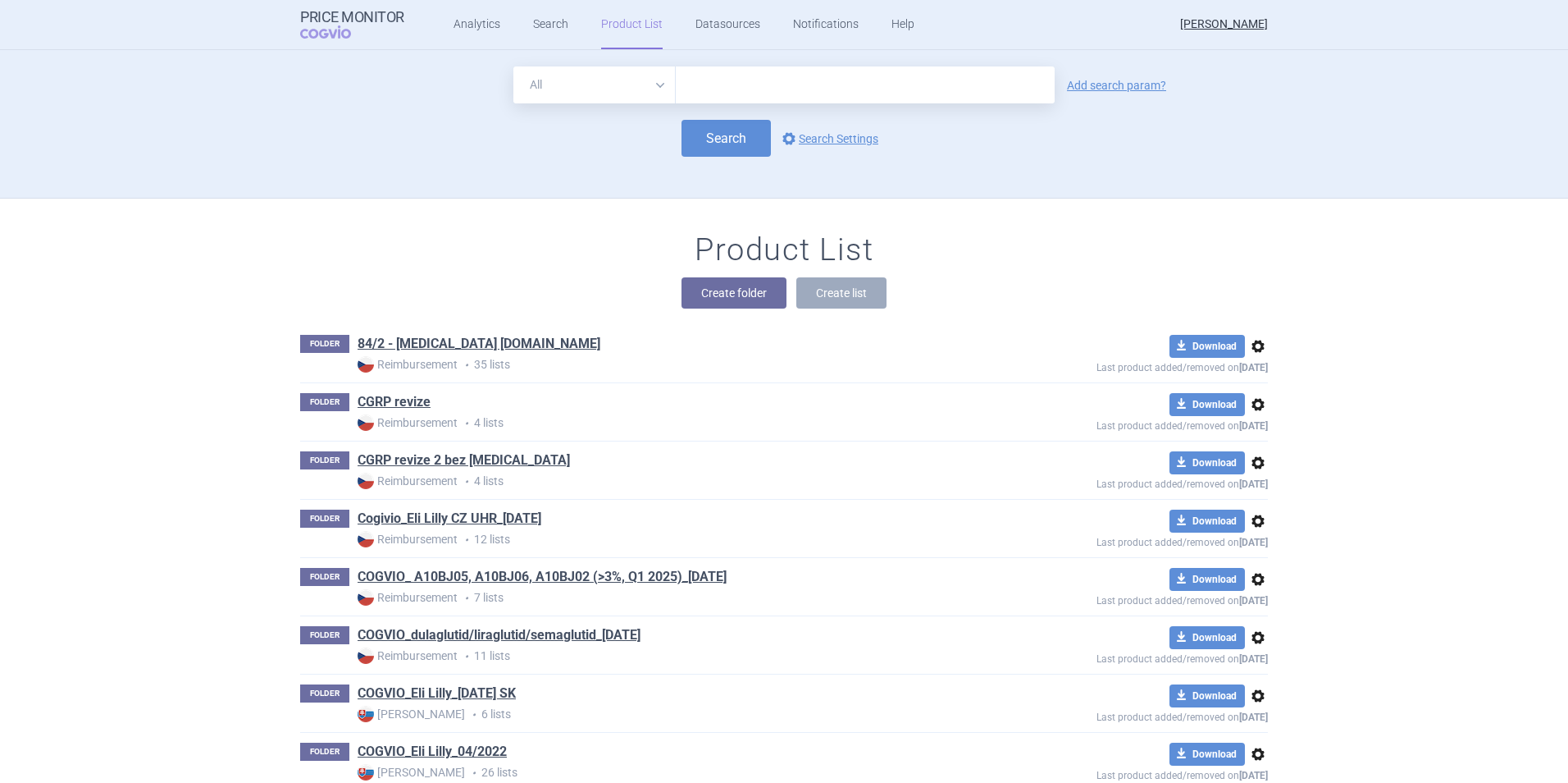
click at [686, 87] on input "text" at bounding box center [865, 85] width 379 height 37
type input "mounjaro"
click button "Search" at bounding box center [726, 139] width 89 height 37
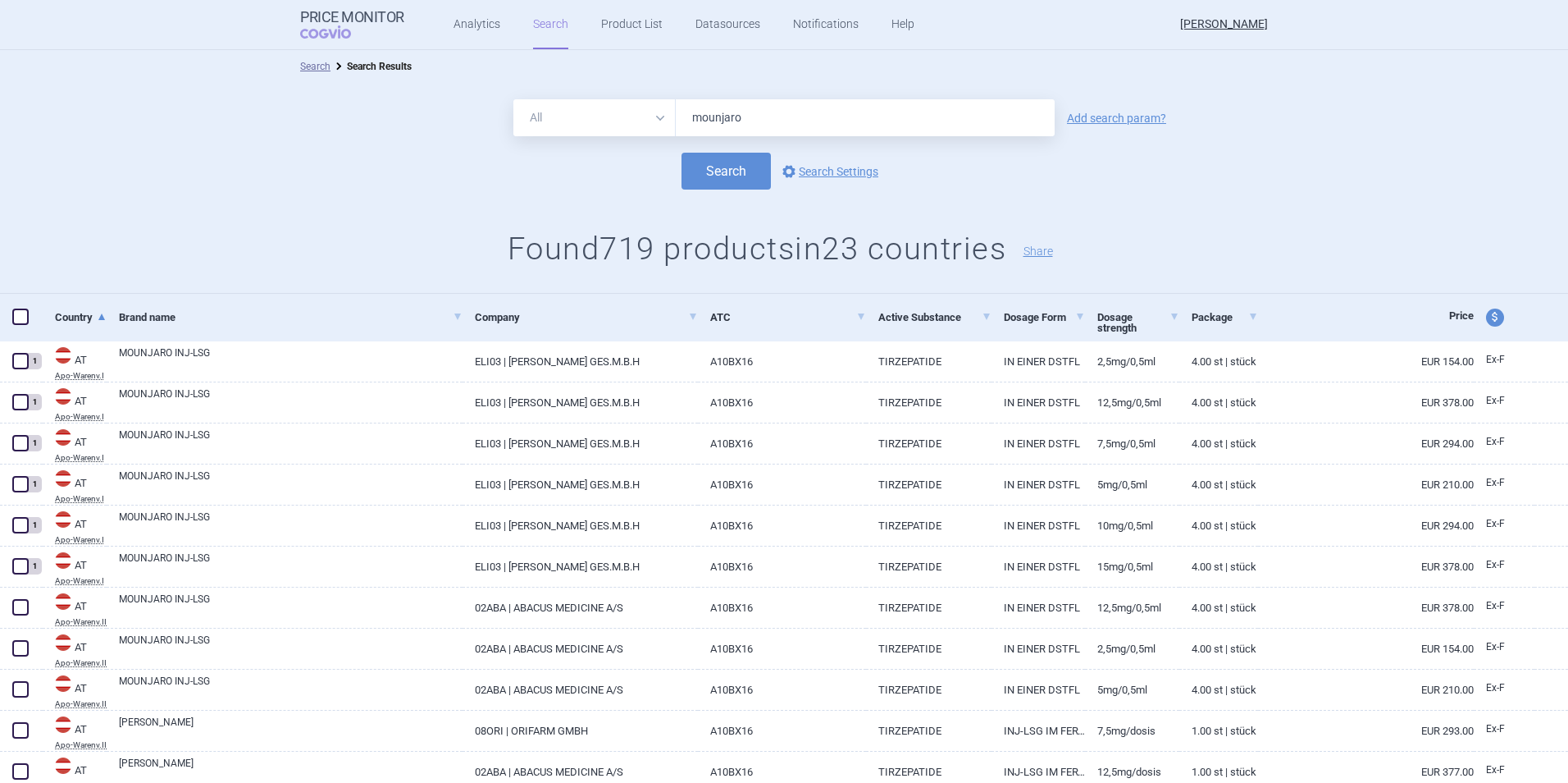
click at [22, 316] on span at bounding box center [21, 316] width 17 height 17
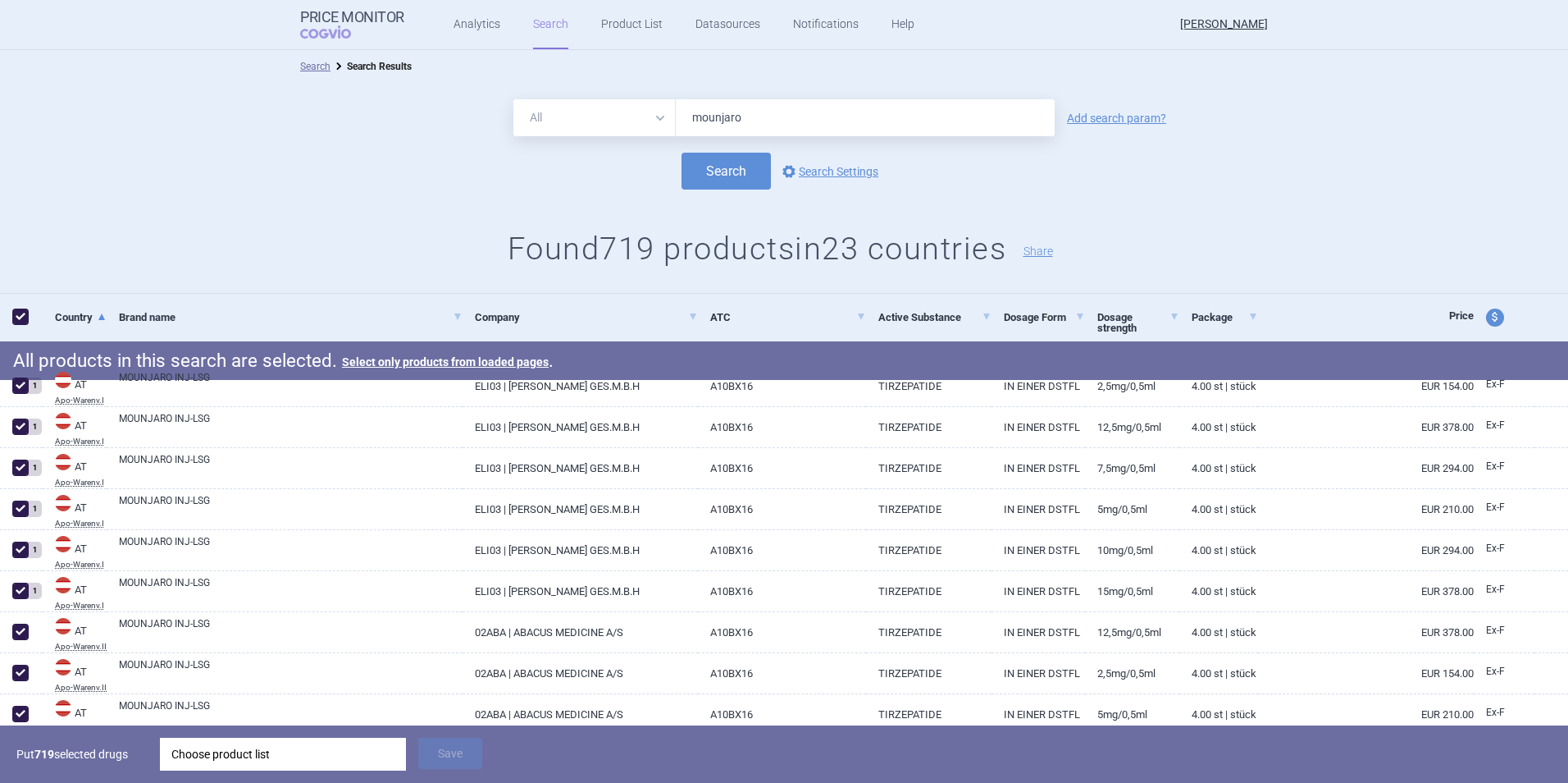
click at [361, 762] on div "Choose product list" at bounding box center [283, 754] width 223 height 32
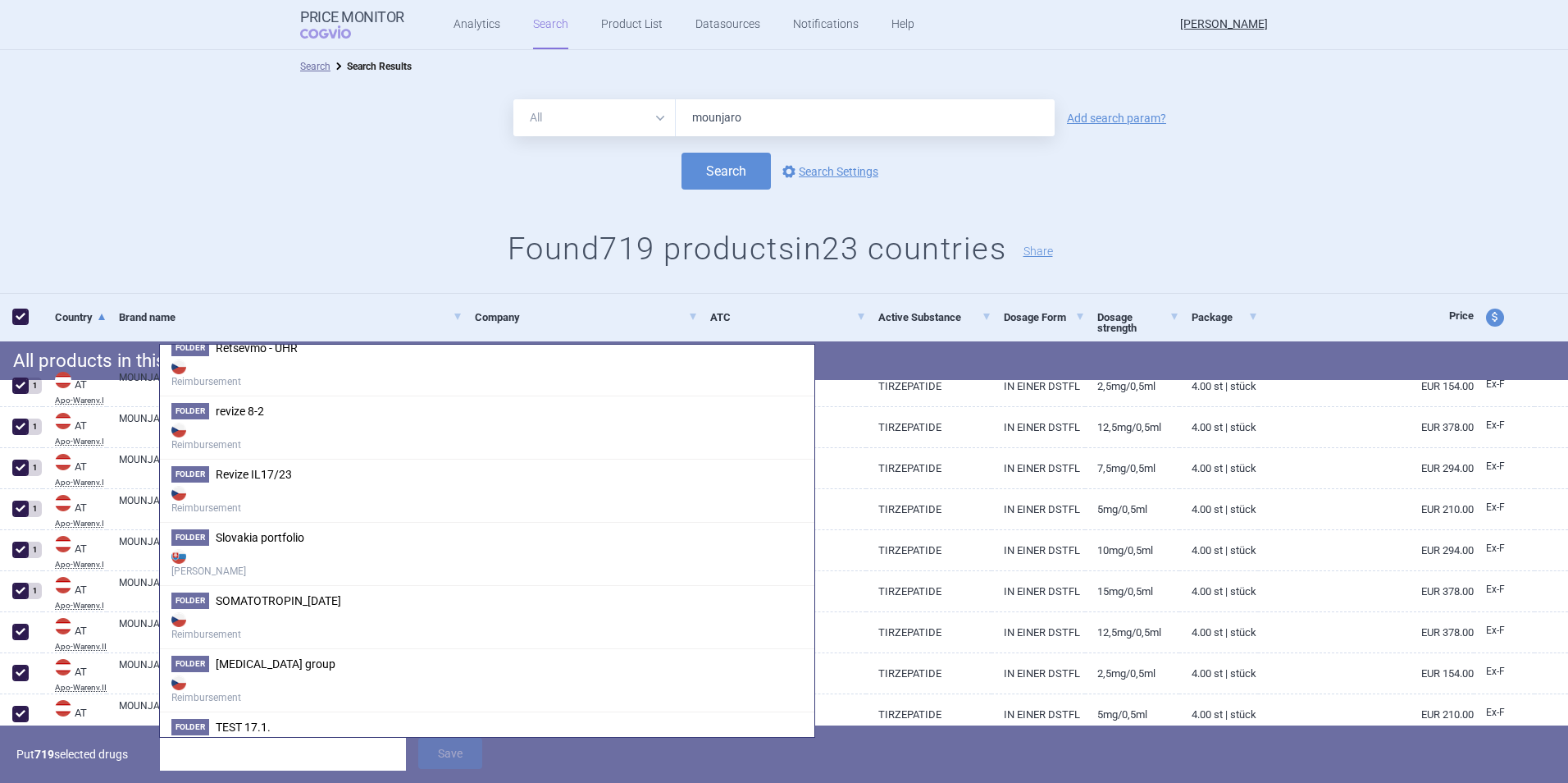
scroll to position [4275, 0]
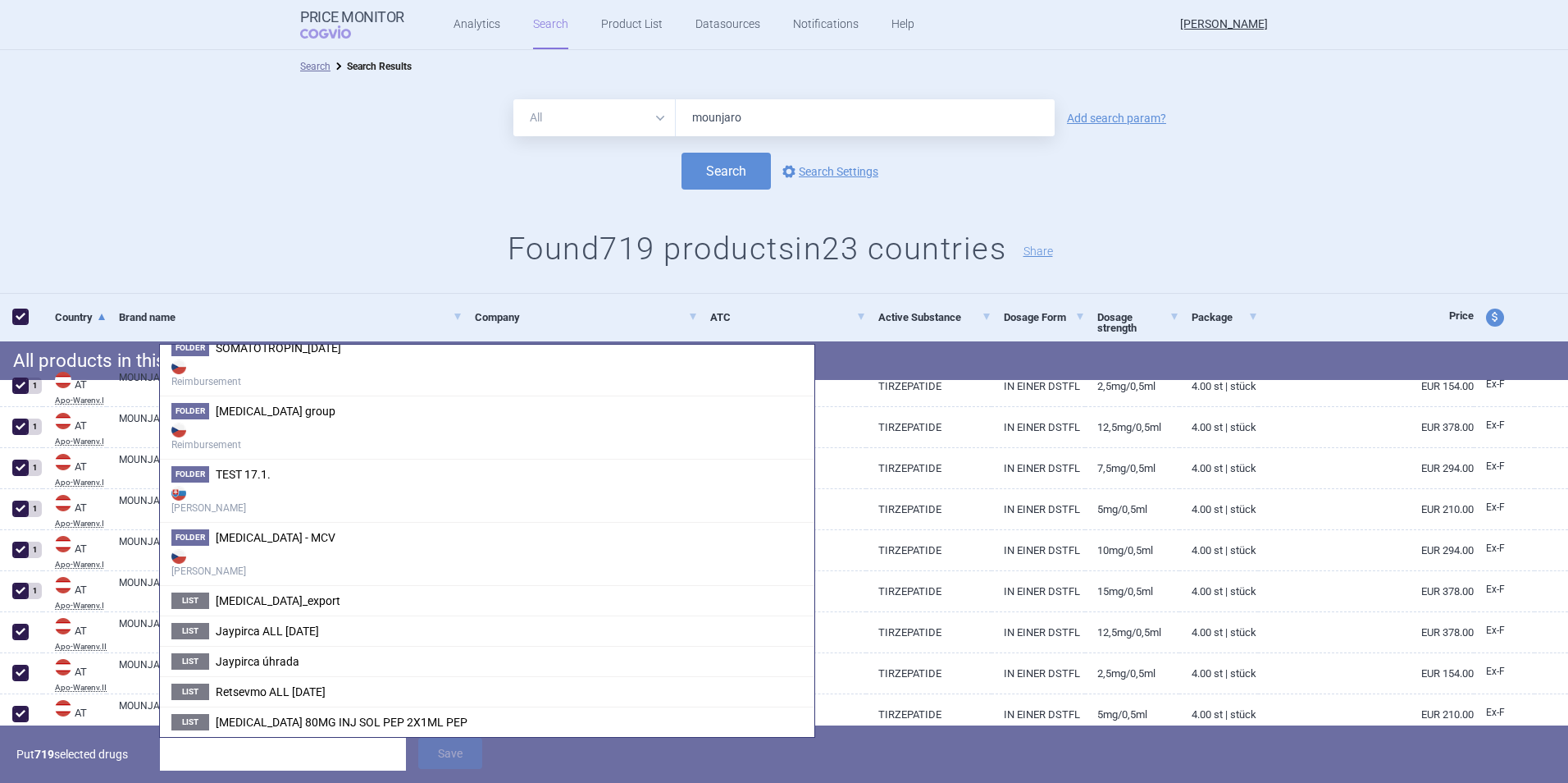
click at [542, 758] on div at bounding box center [536, 747] width 82 height 25
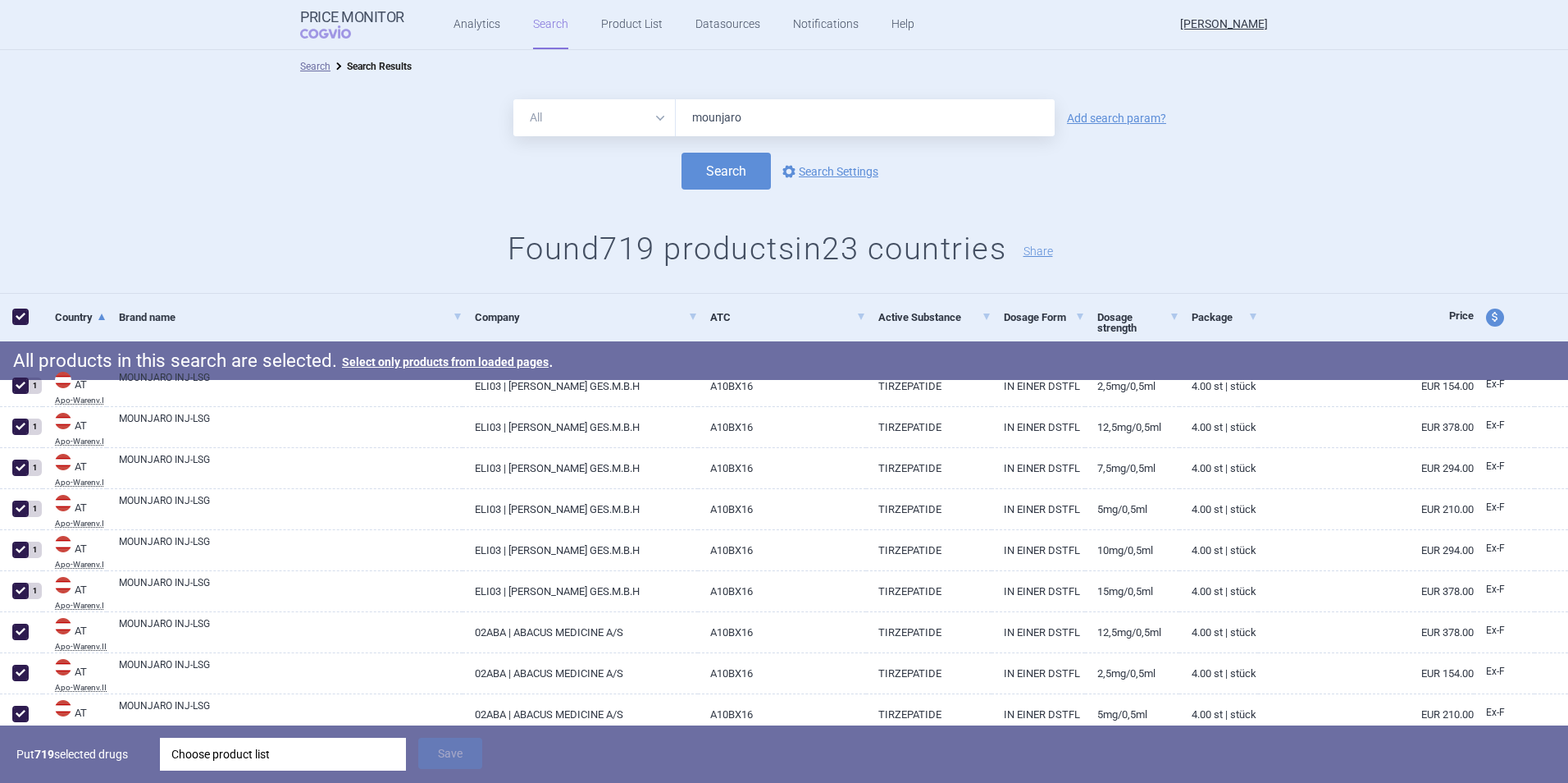
click at [23, 319] on span at bounding box center [21, 316] width 17 height 17
checkbox input "false"
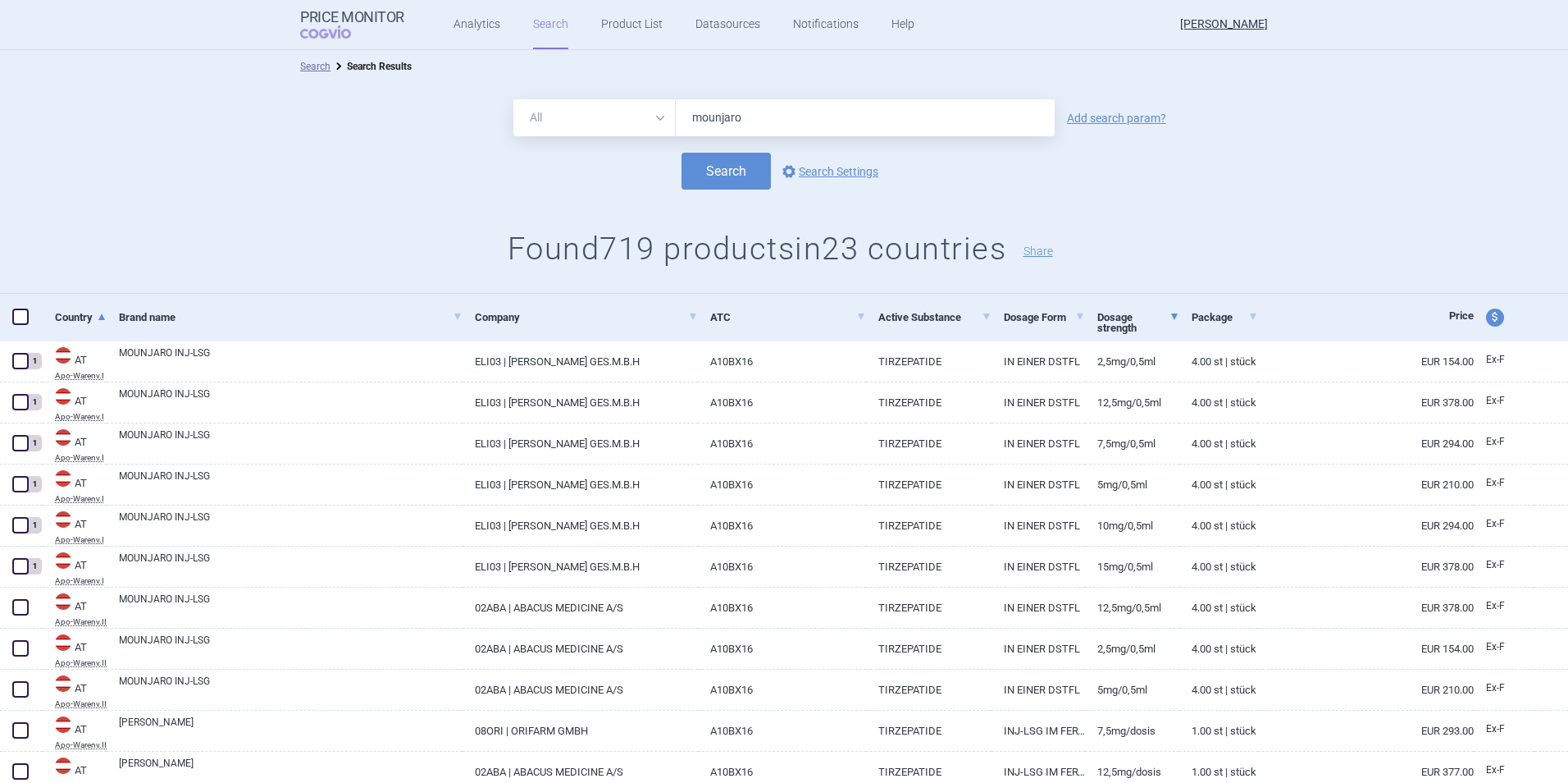
click at [1133, 320] on link "Dosage strength" at bounding box center [1139, 322] width 82 height 51
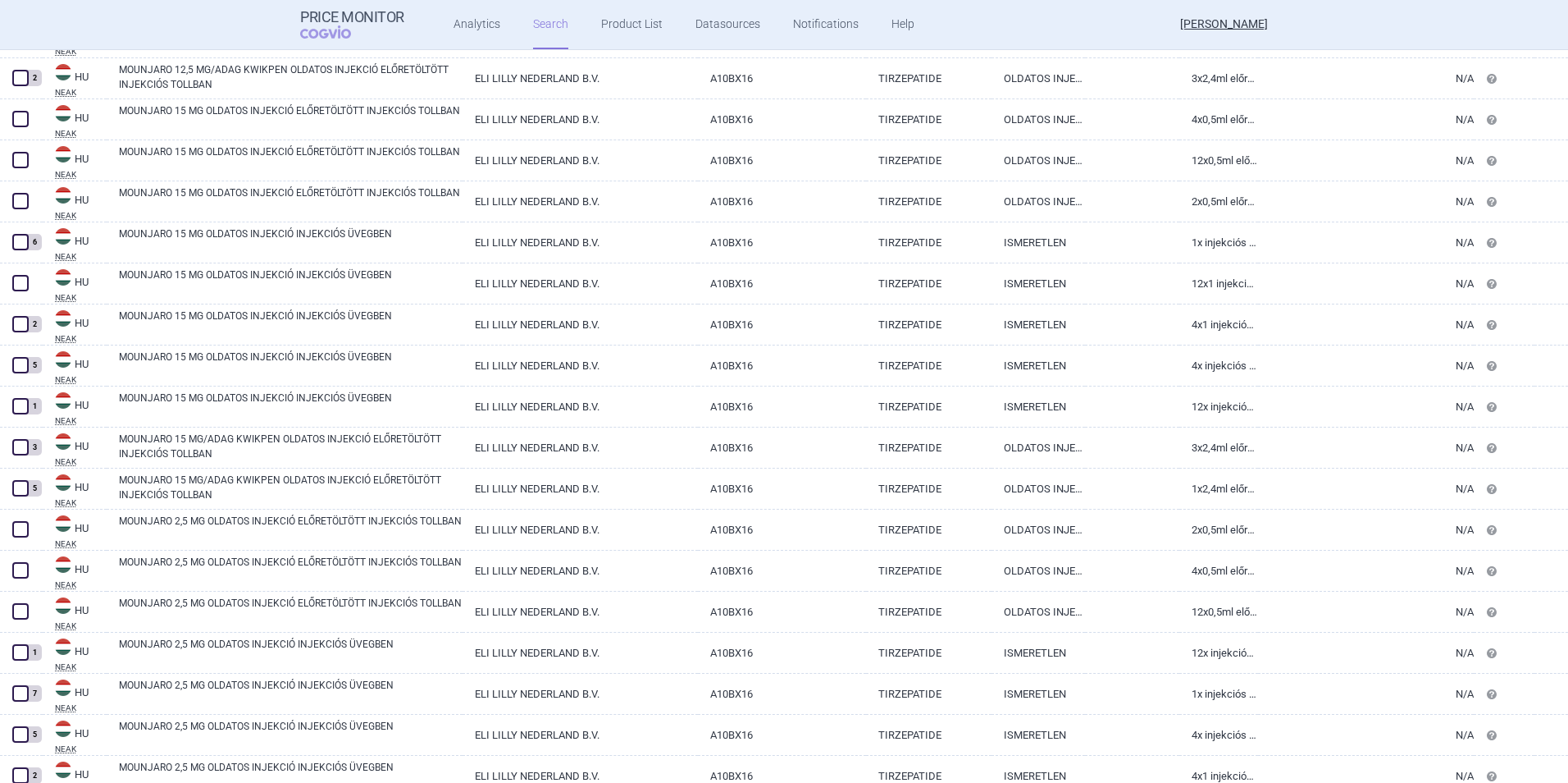
scroll to position [3716, 0]
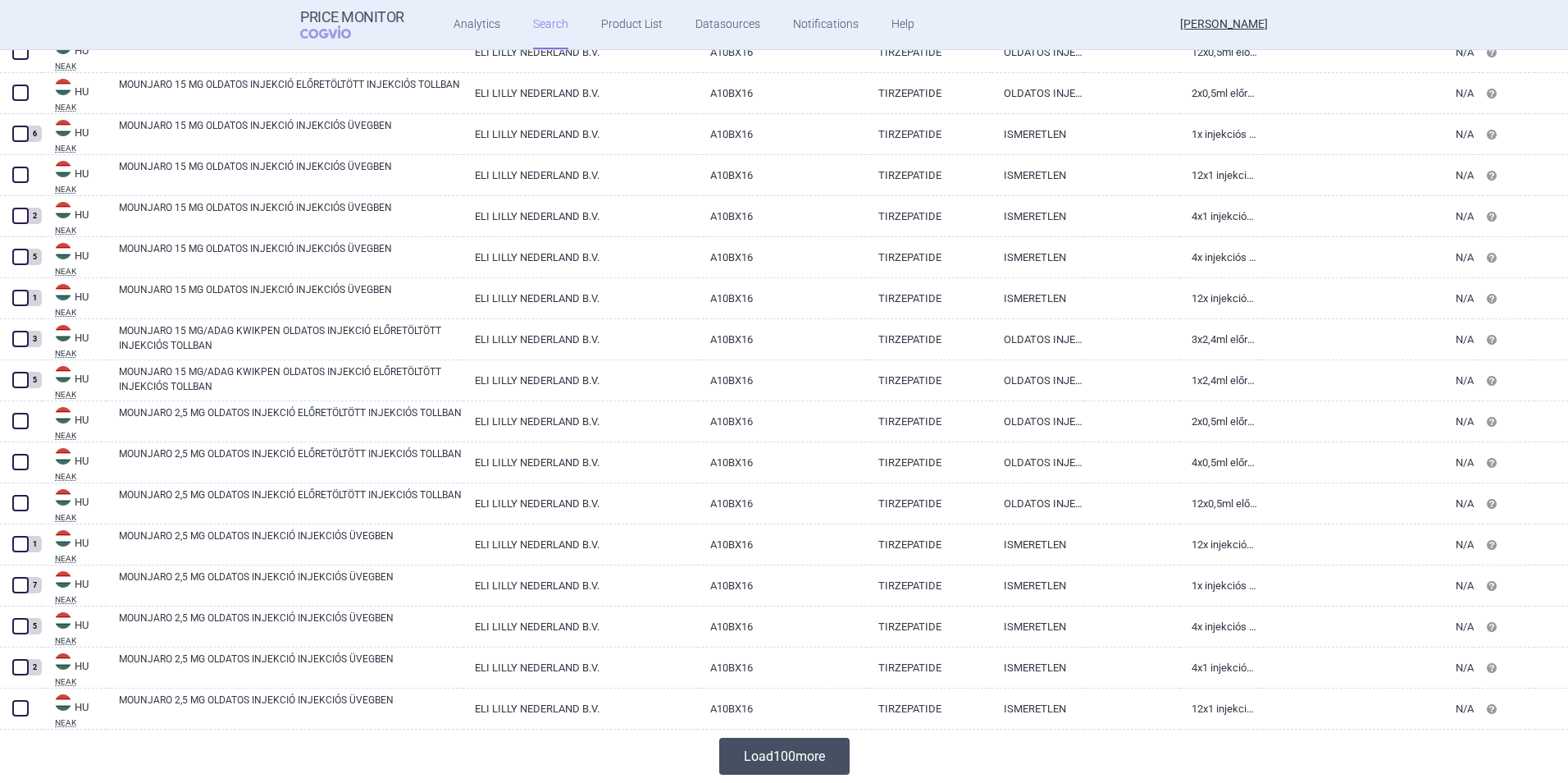
click at [773, 743] on button "Load 100 more" at bounding box center [784, 756] width 131 height 37
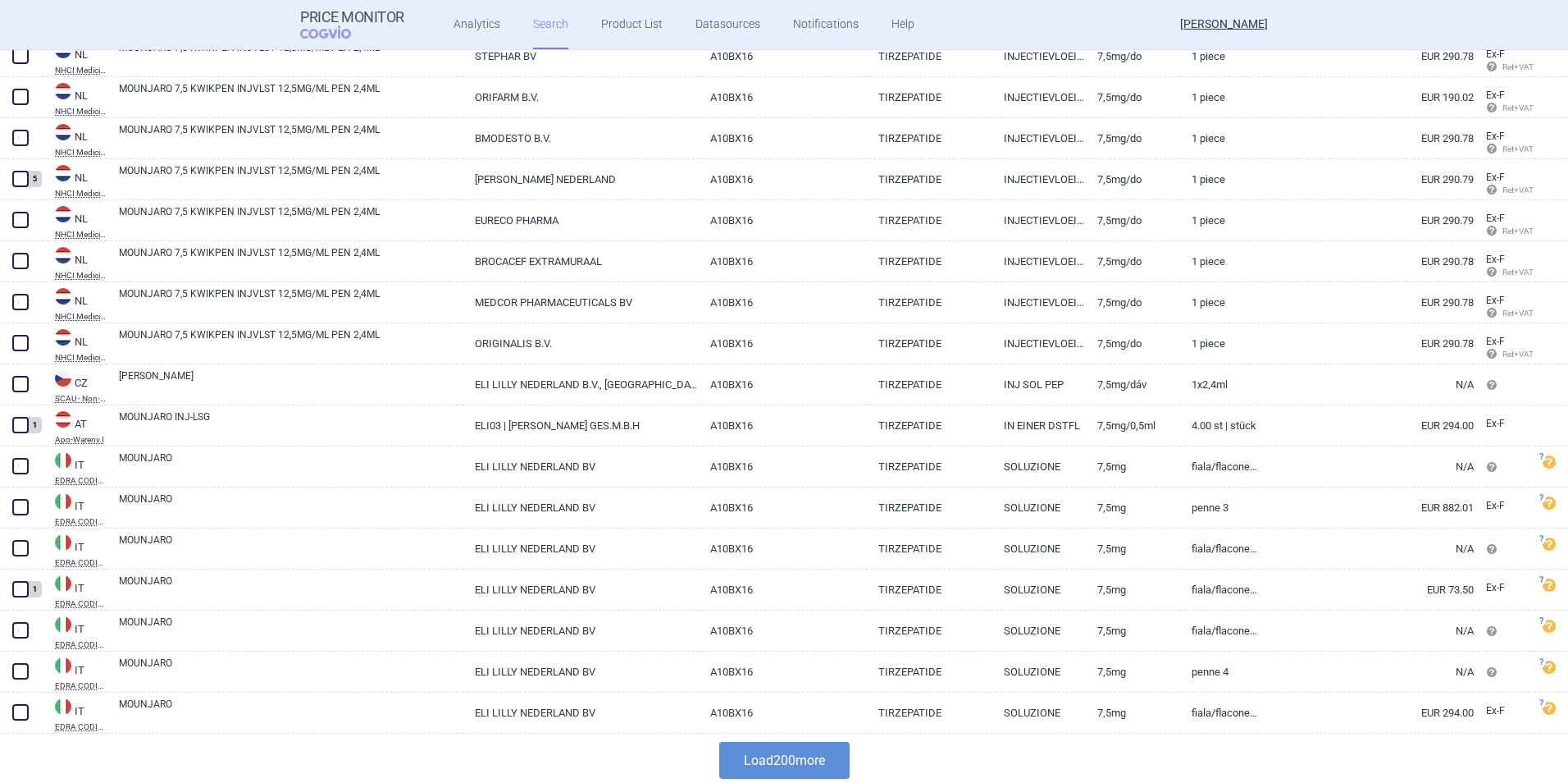
scroll to position [7819, 0]
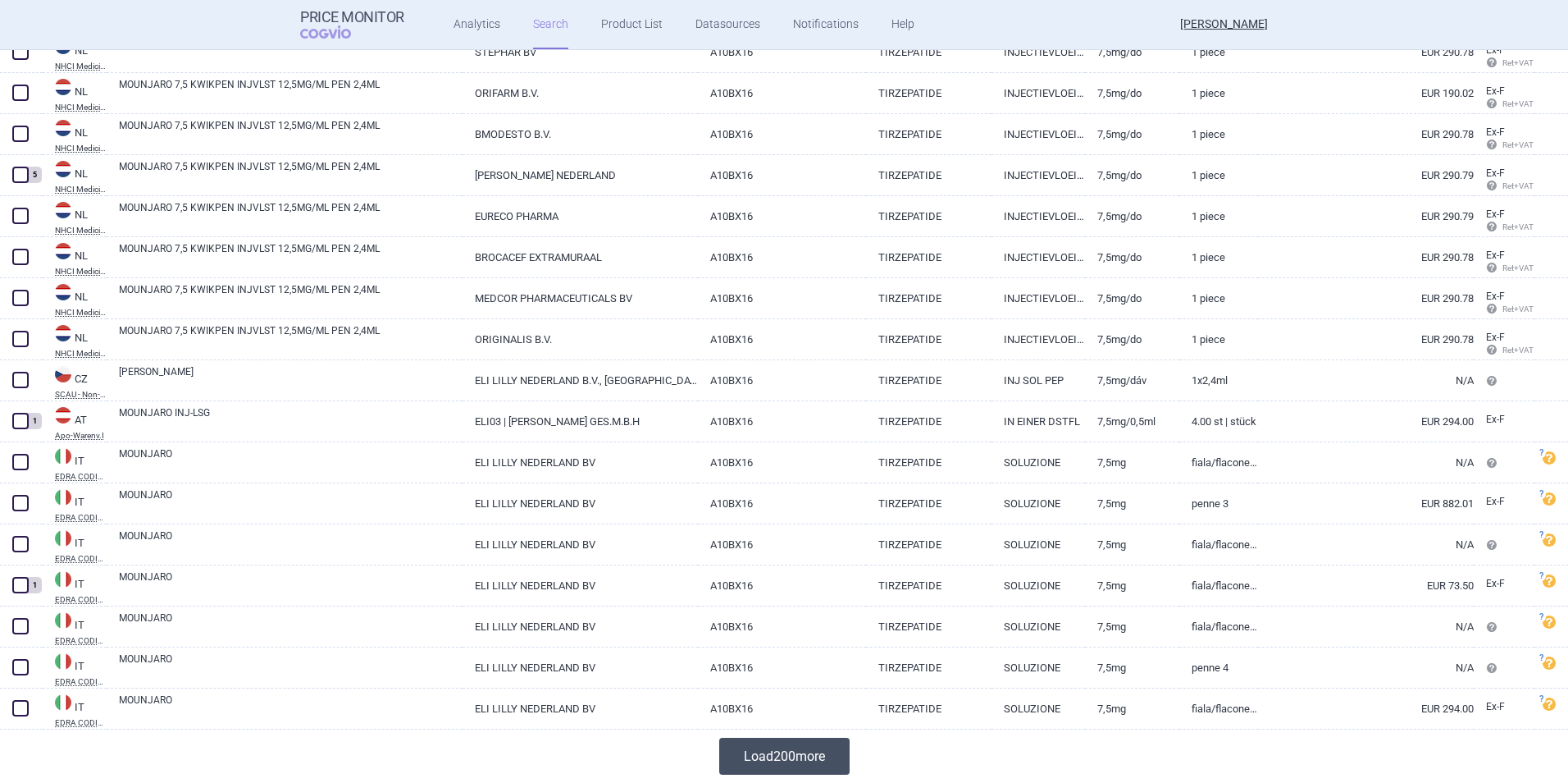
click at [777, 755] on button "Load 200 more" at bounding box center [784, 756] width 131 height 37
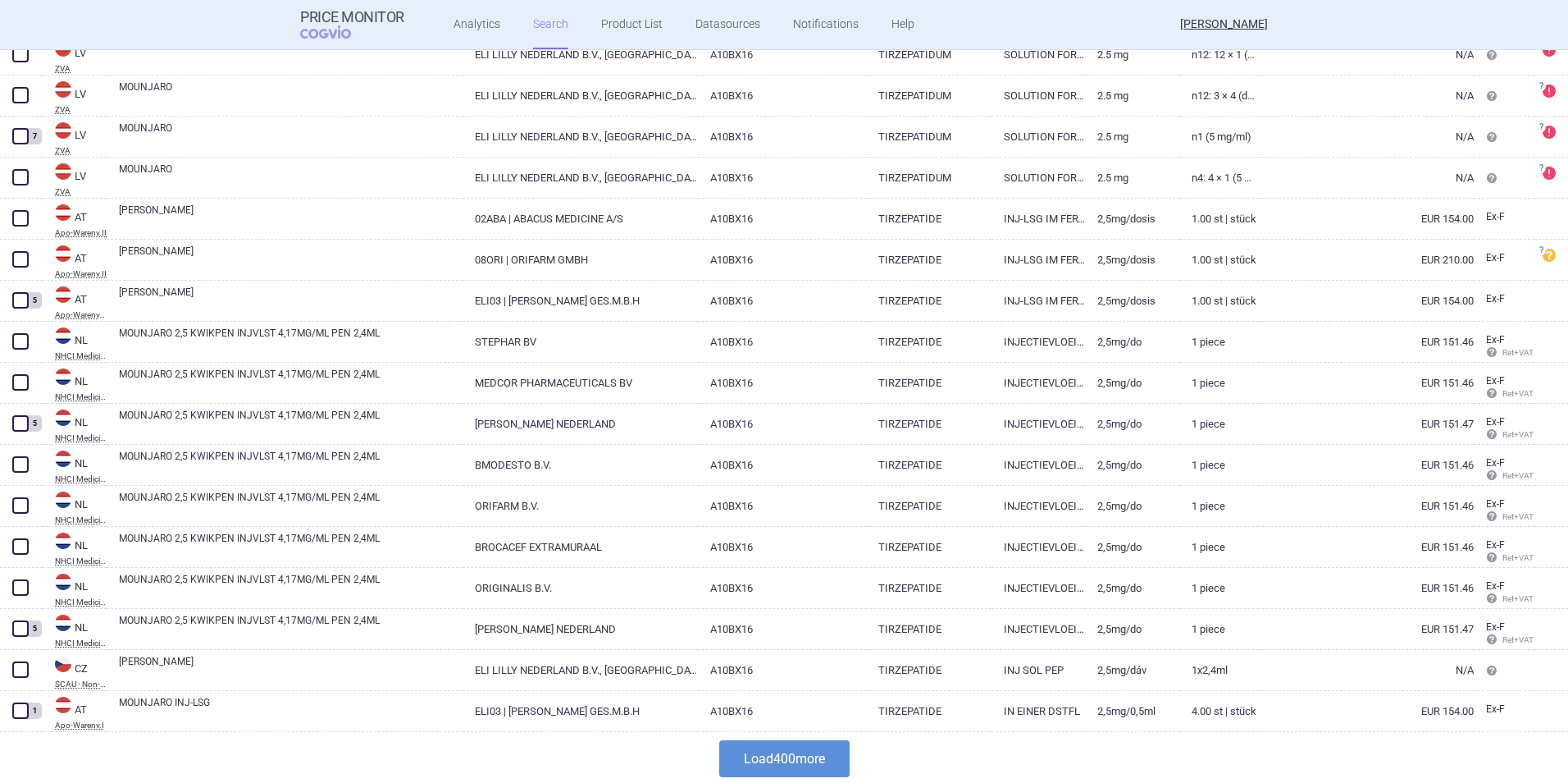
scroll to position [16025, 0]
click at [827, 746] on button "Load 400 more" at bounding box center [784, 756] width 131 height 37
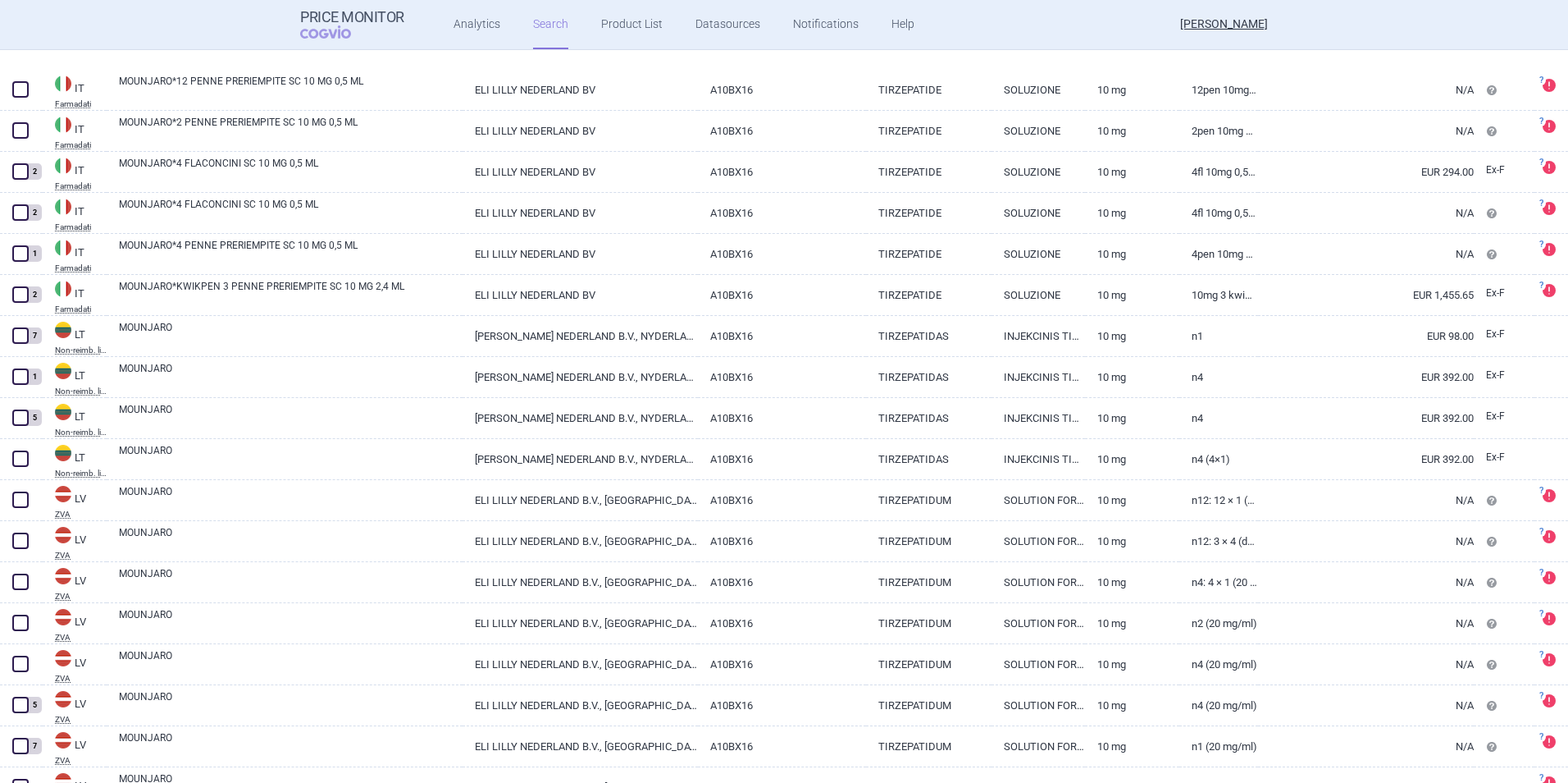
scroll to position [29115, 0]
